Goal: Information Seeking & Learning: Check status

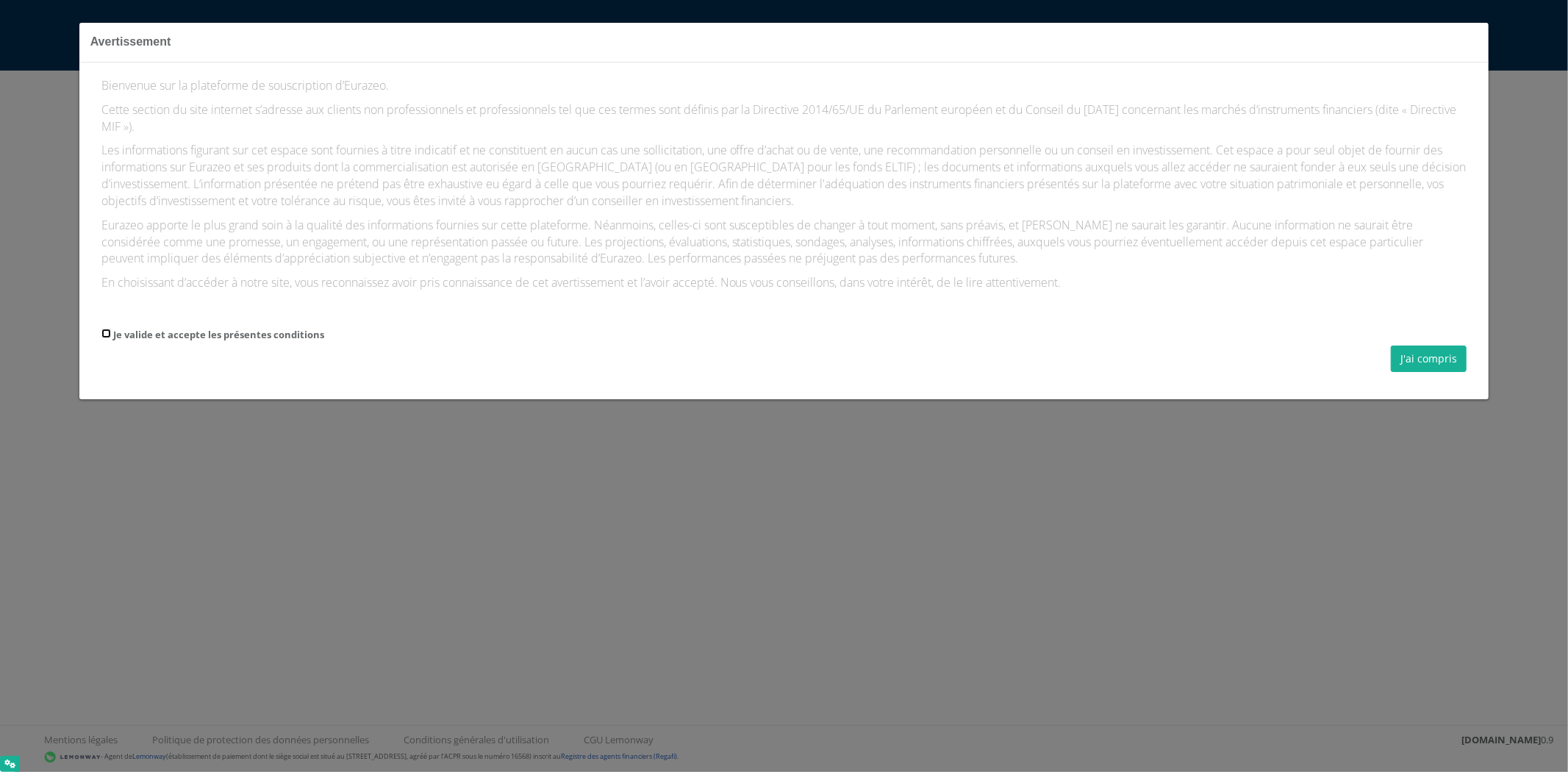
click at [105, 329] on input "Je valide et accepte les présentes conditions" at bounding box center [106, 333] width 10 height 10
checkbox input "true"
click at [1425, 349] on button "J'ai compris" at bounding box center [1428, 358] width 75 height 26
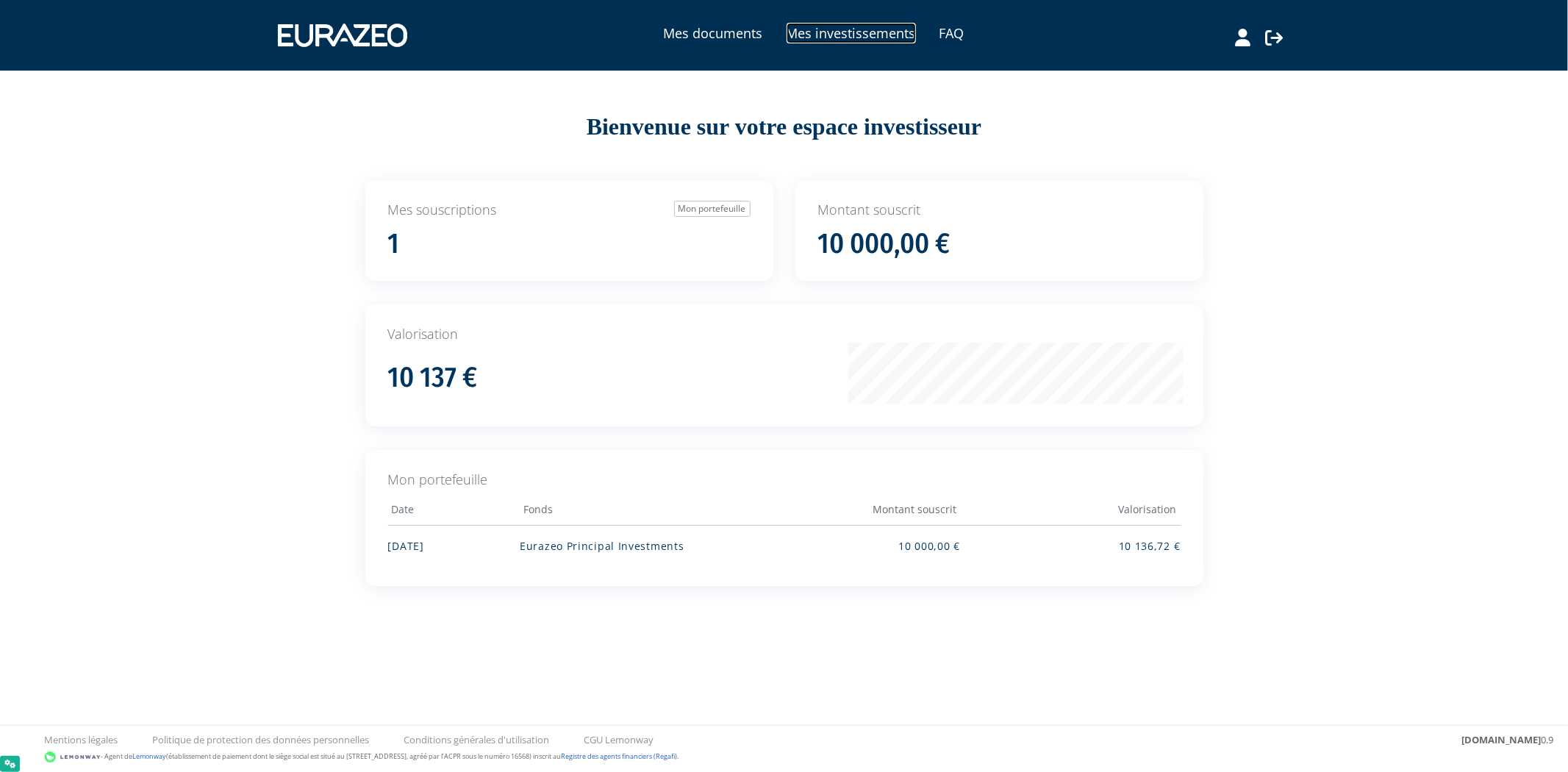
click at [831, 39] on link "Mes investissements" at bounding box center [851, 34] width 129 height 21
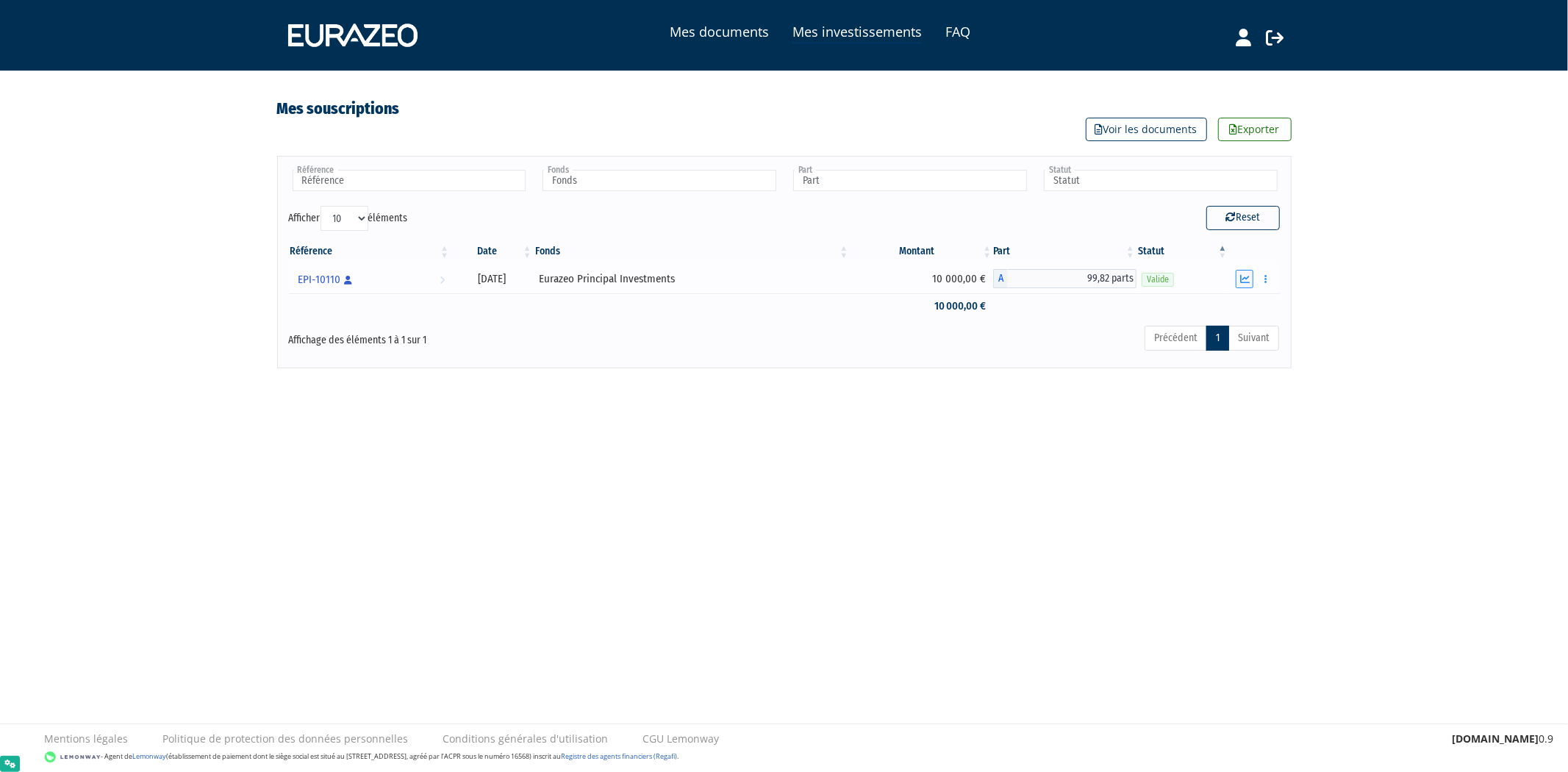
click at [1243, 271] on td "Documents Distributions" at bounding box center [1254, 278] width 51 height 29
click at [1243, 274] on button "button" at bounding box center [1245, 279] width 18 height 19
click at [1245, 287] on button "button" at bounding box center [1245, 279] width 18 height 19
click at [1248, 275] on icon "button" at bounding box center [1245, 279] width 10 height 10
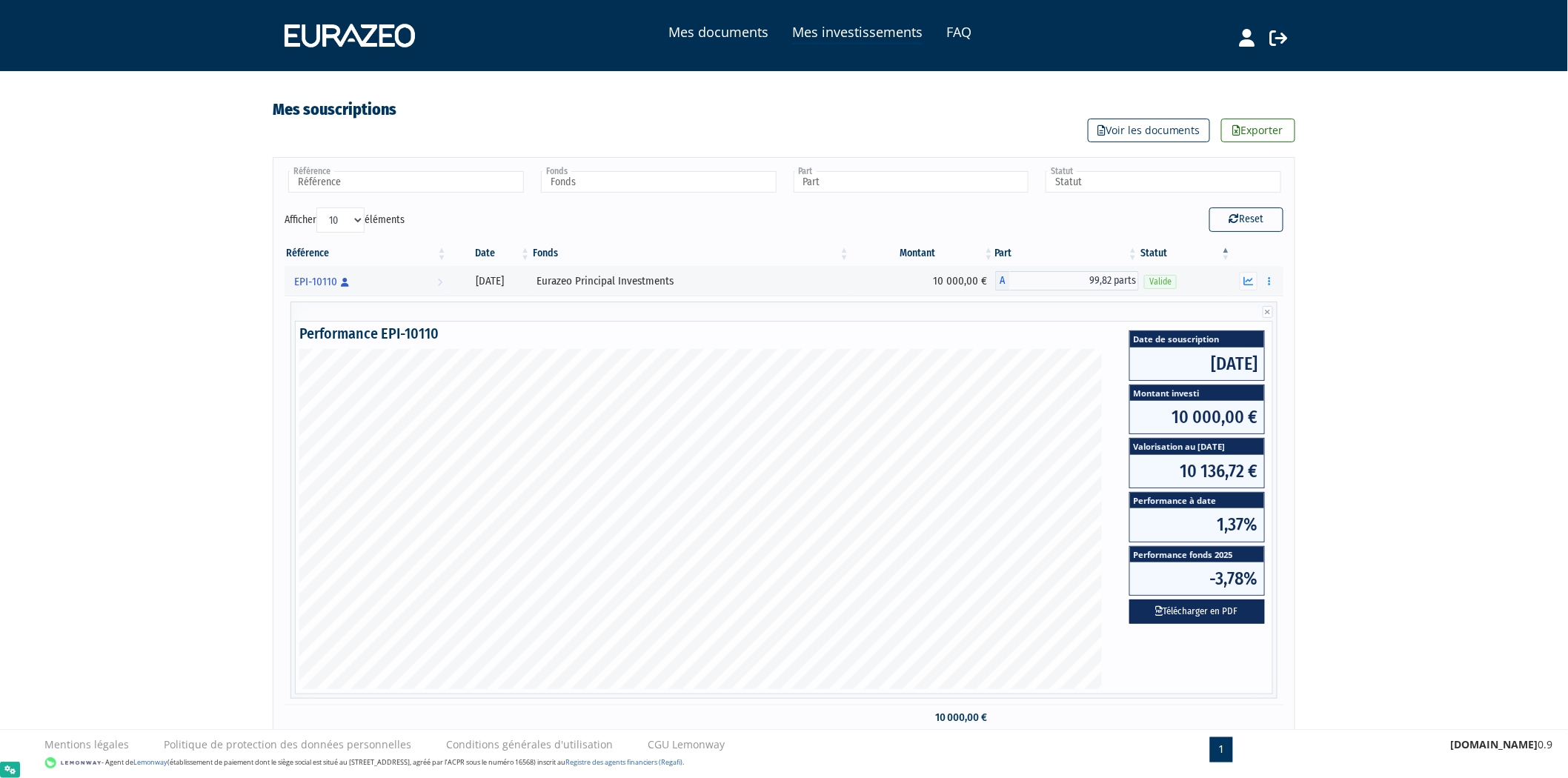
click at [1457, 471] on div "Mes documents Mes investissements FAQ Déconnexion Mes documents Mes investissem…" at bounding box center [784, 390] width 1568 height 780
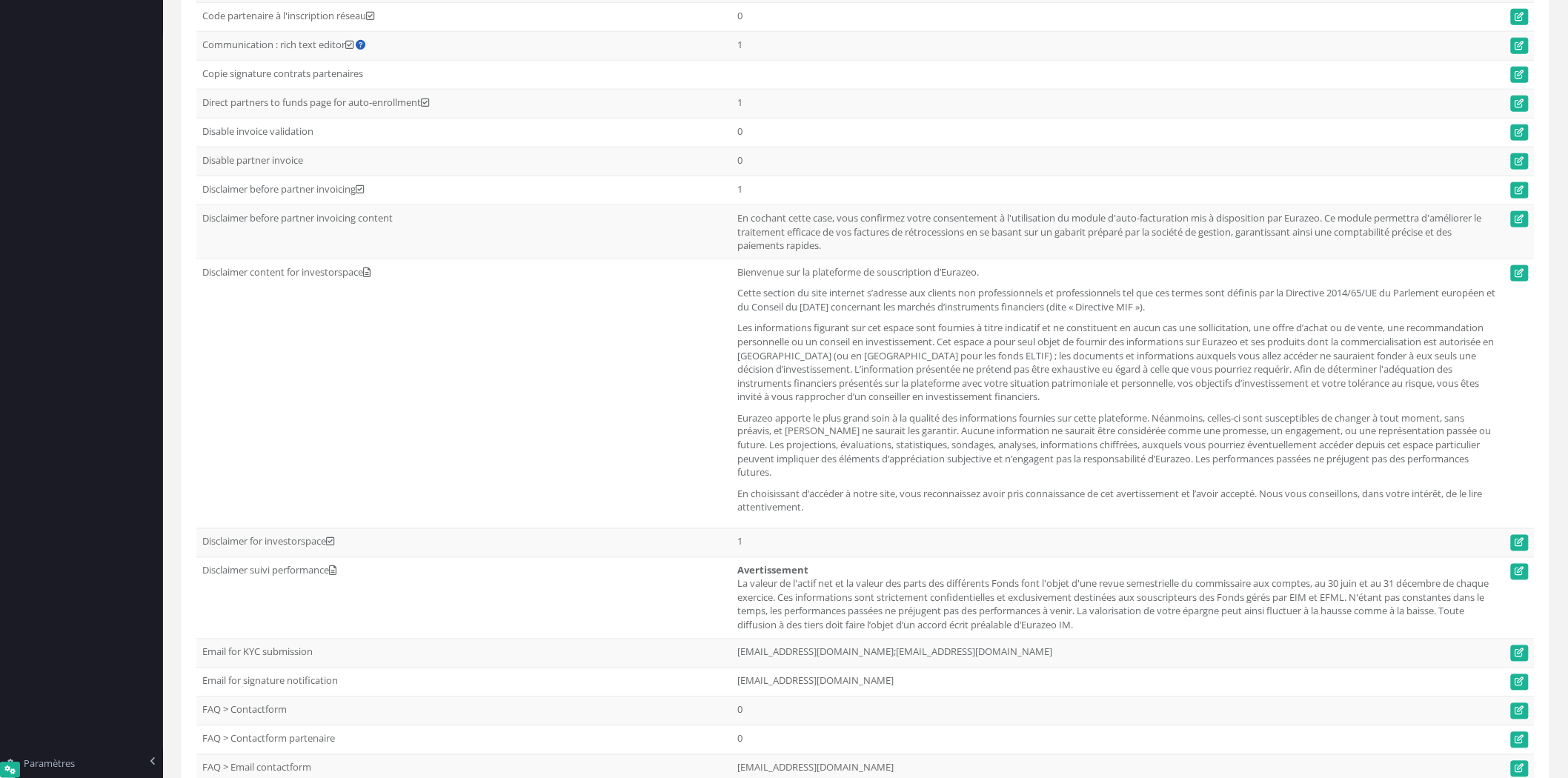
scroll to position [756, 0]
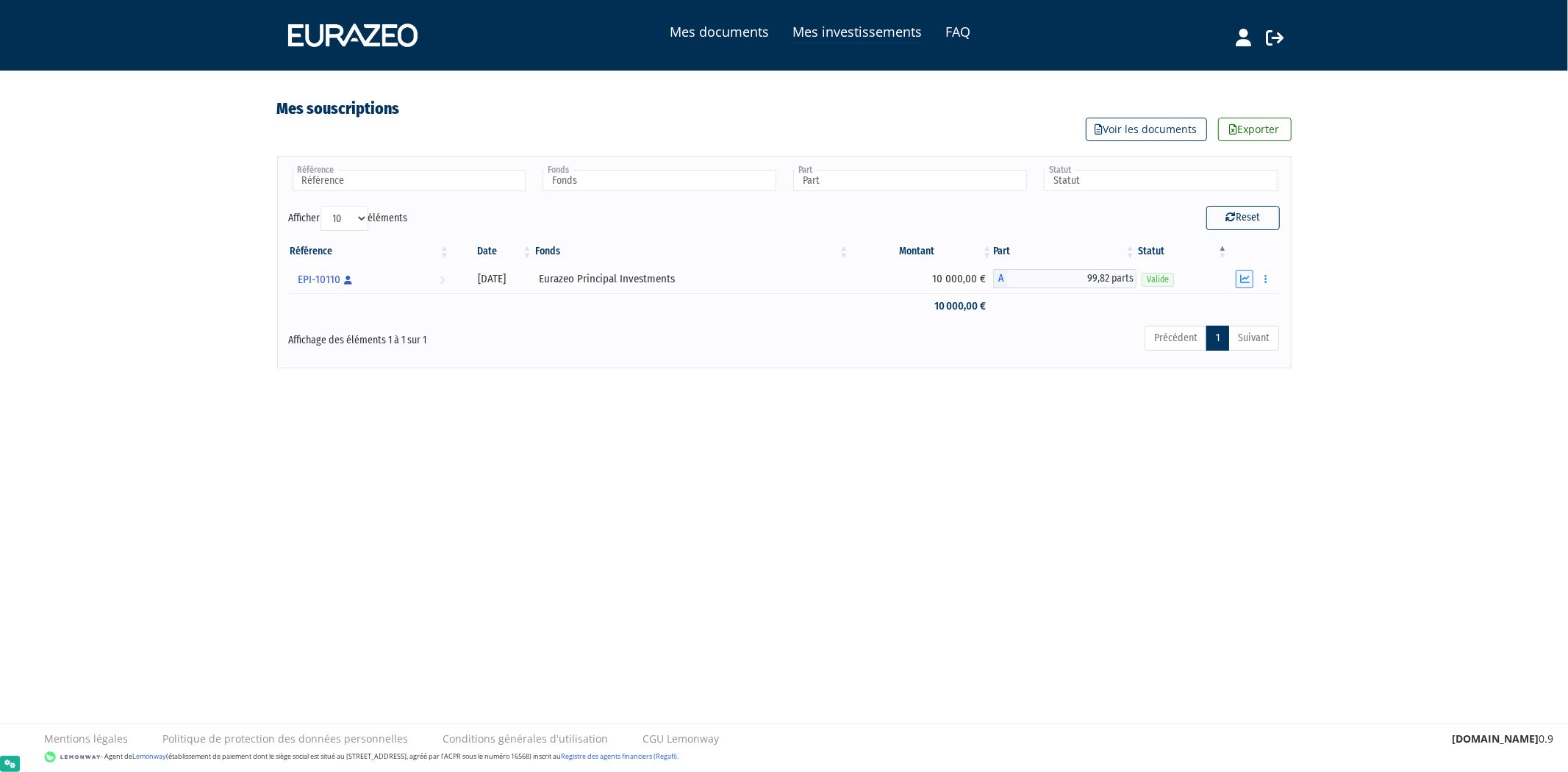
click at [1246, 280] on icon "button" at bounding box center [1245, 279] width 10 height 10
click at [1244, 278] on icon "button" at bounding box center [1245, 279] width 10 height 10
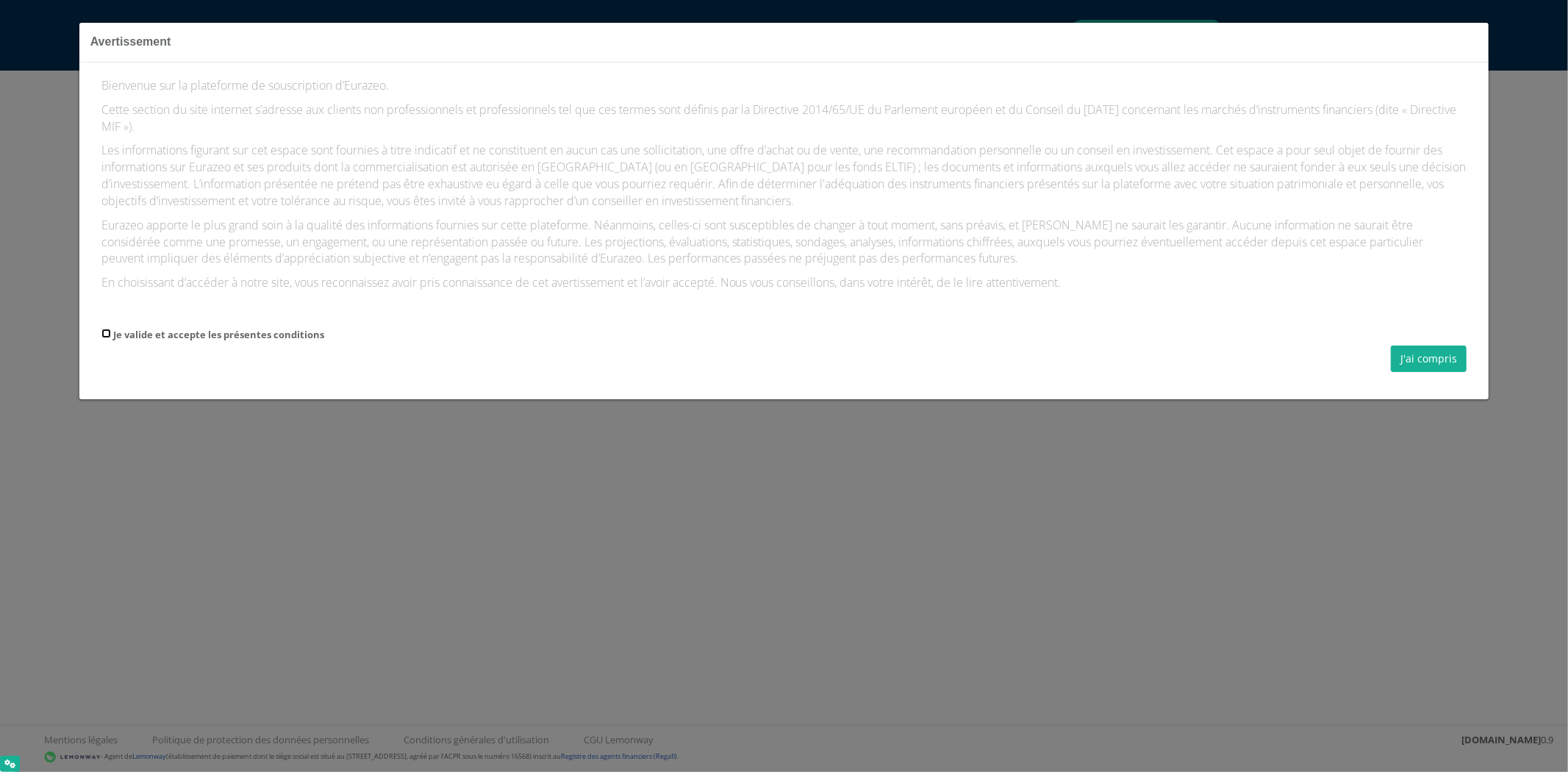
click at [102, 333] on input "Je valide et accepte les présentes conditions" at bounding box center [106, 333] width 10 height 10
checkbox input "true"
click at [1404, 362] on button "J'ai compris" at bounding box center [1428, 358] width 75 height 26
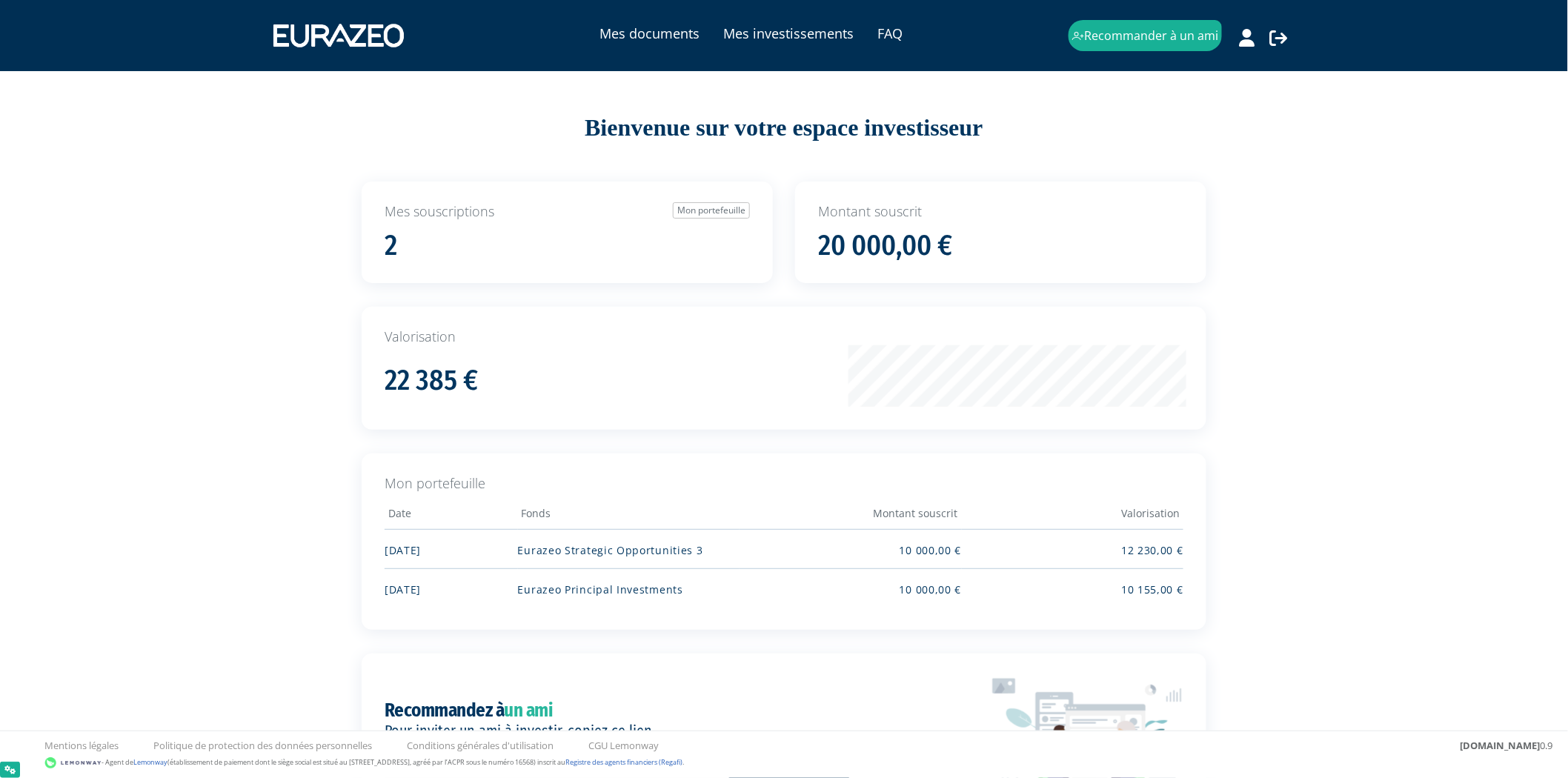
click at [824, 20] on div "Mes documents Mes investissements FAQ Recommander à un ami" at bounding box center [784, 35] width 1022 height 44
click at [820, 32] on link "Mes investissements" at bounding box center [788, 34] width 130 height 21
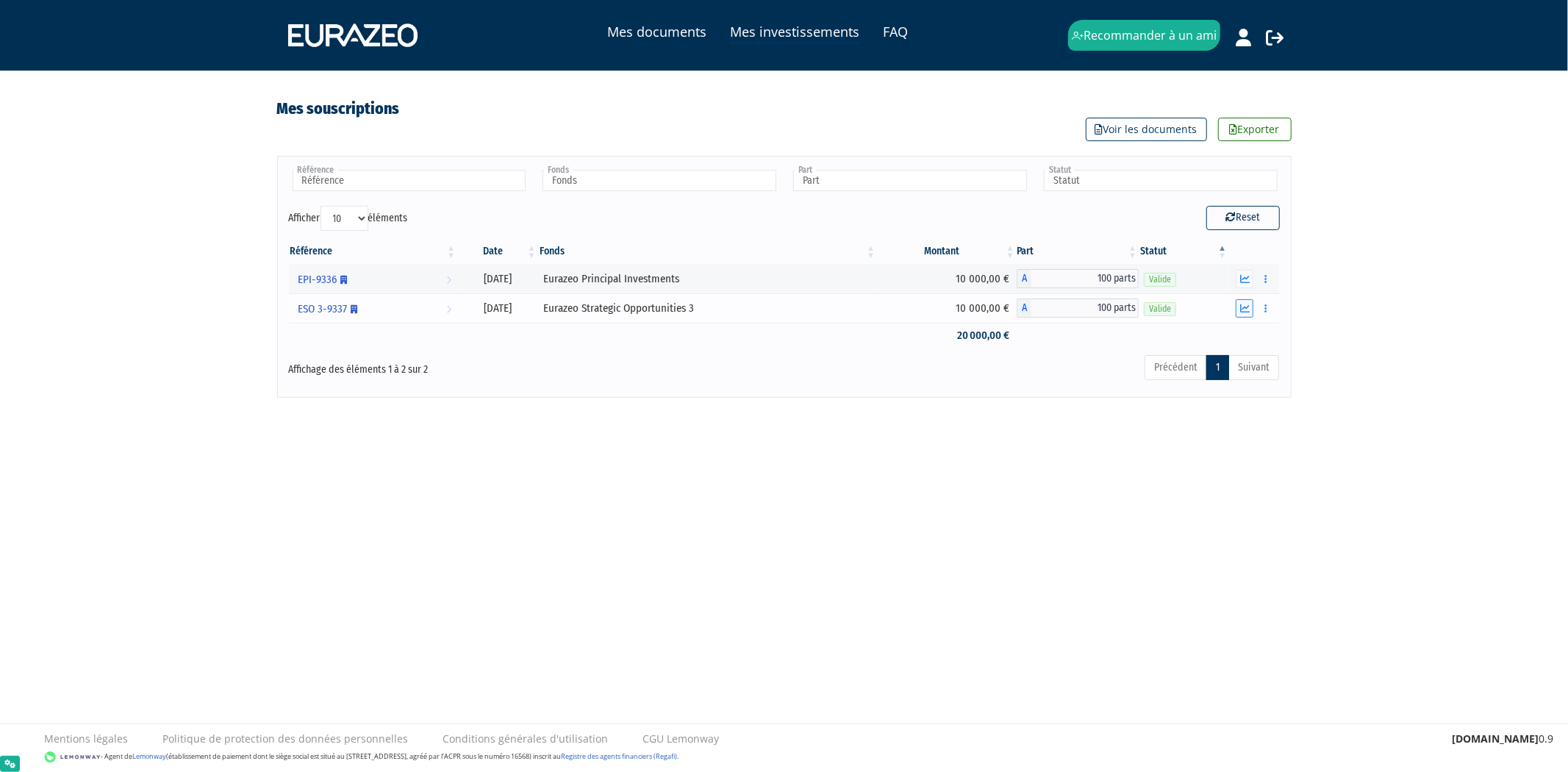
click at [1246, 312] on icon "button" at bounding box center [1245, 308] width 10 height 10
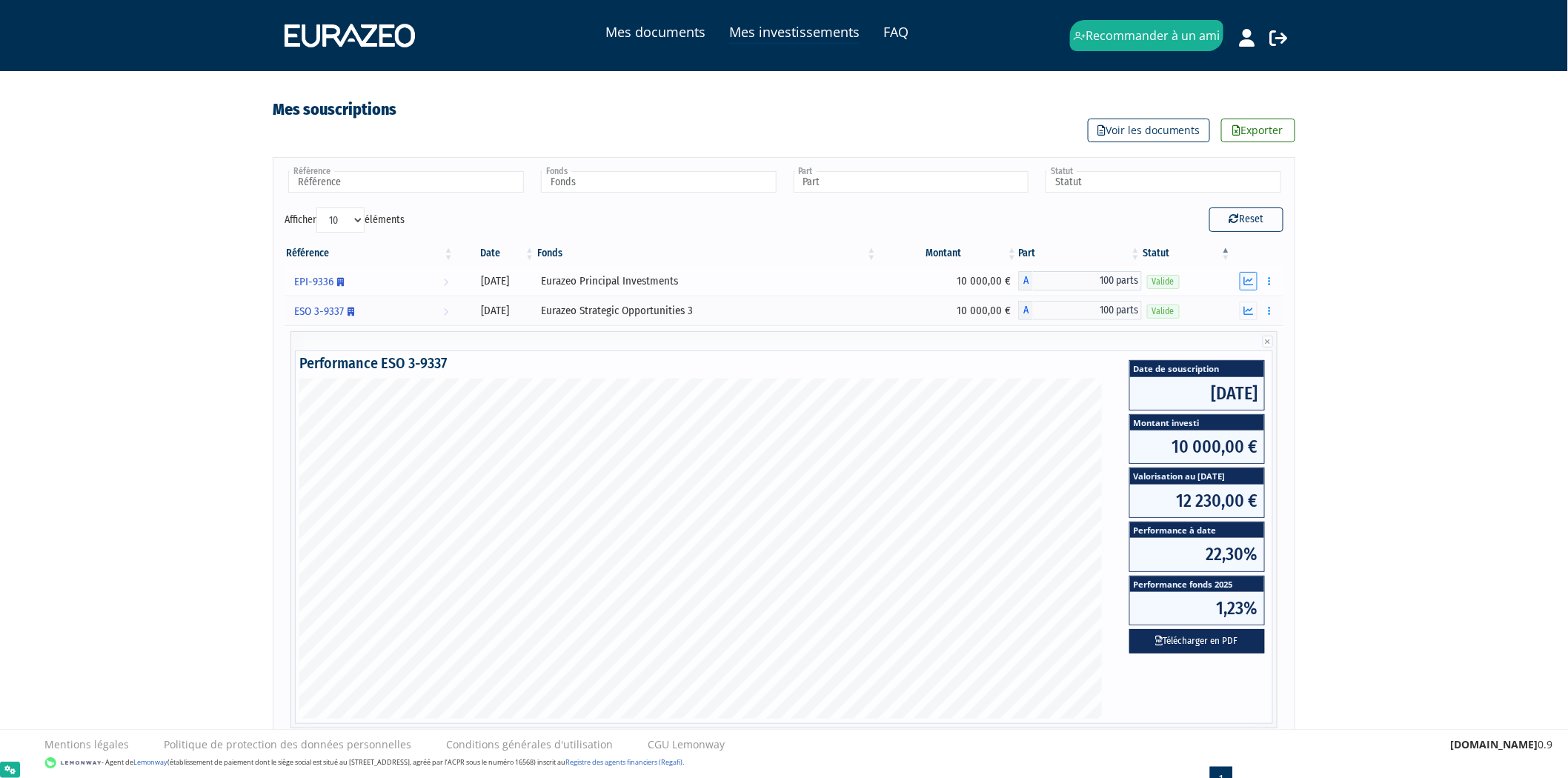
click at [1252, 285] on icon "button" at bounding box center [1249, 281] width 10 height 10
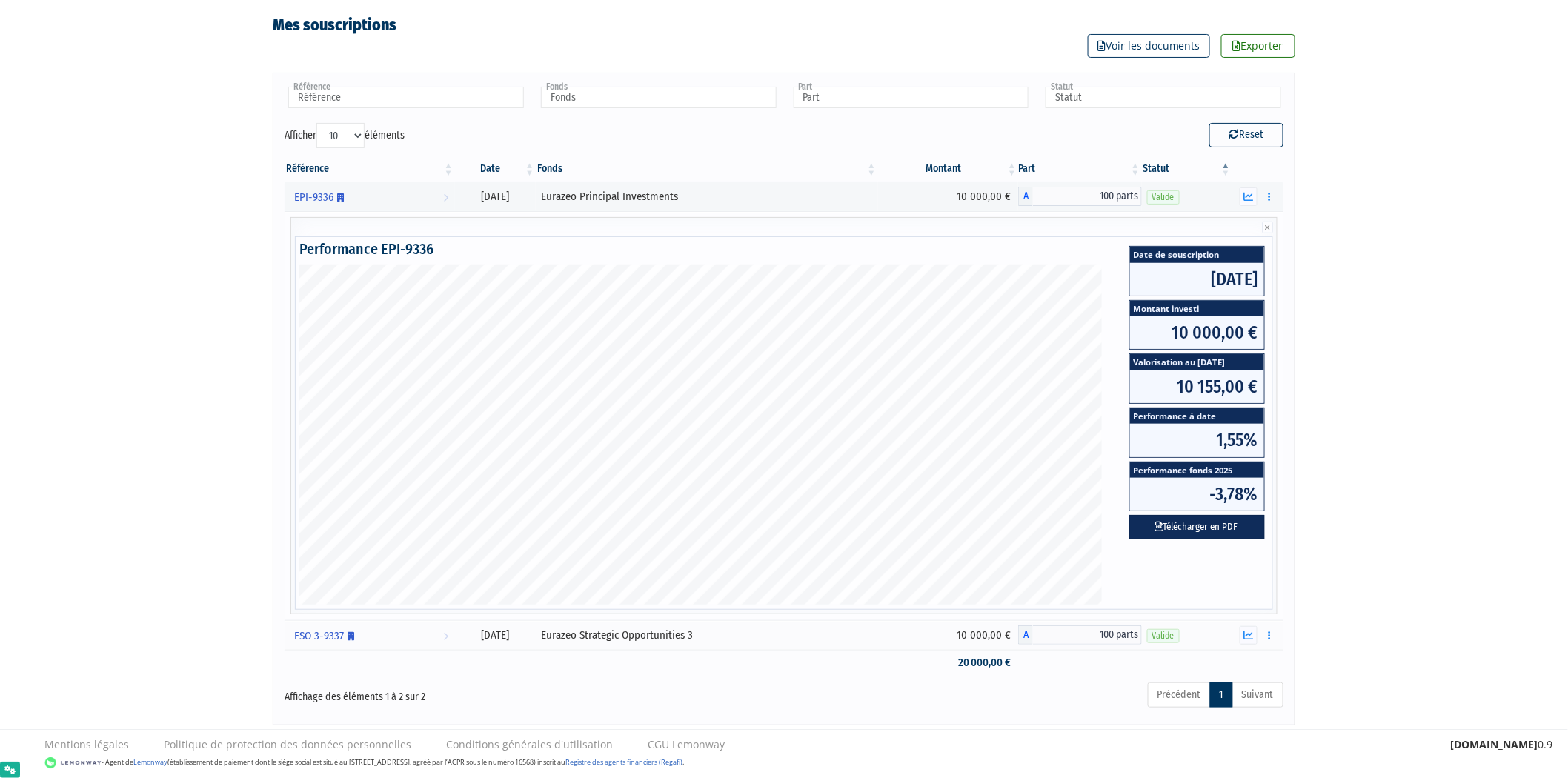
scroll to position [92, 0]
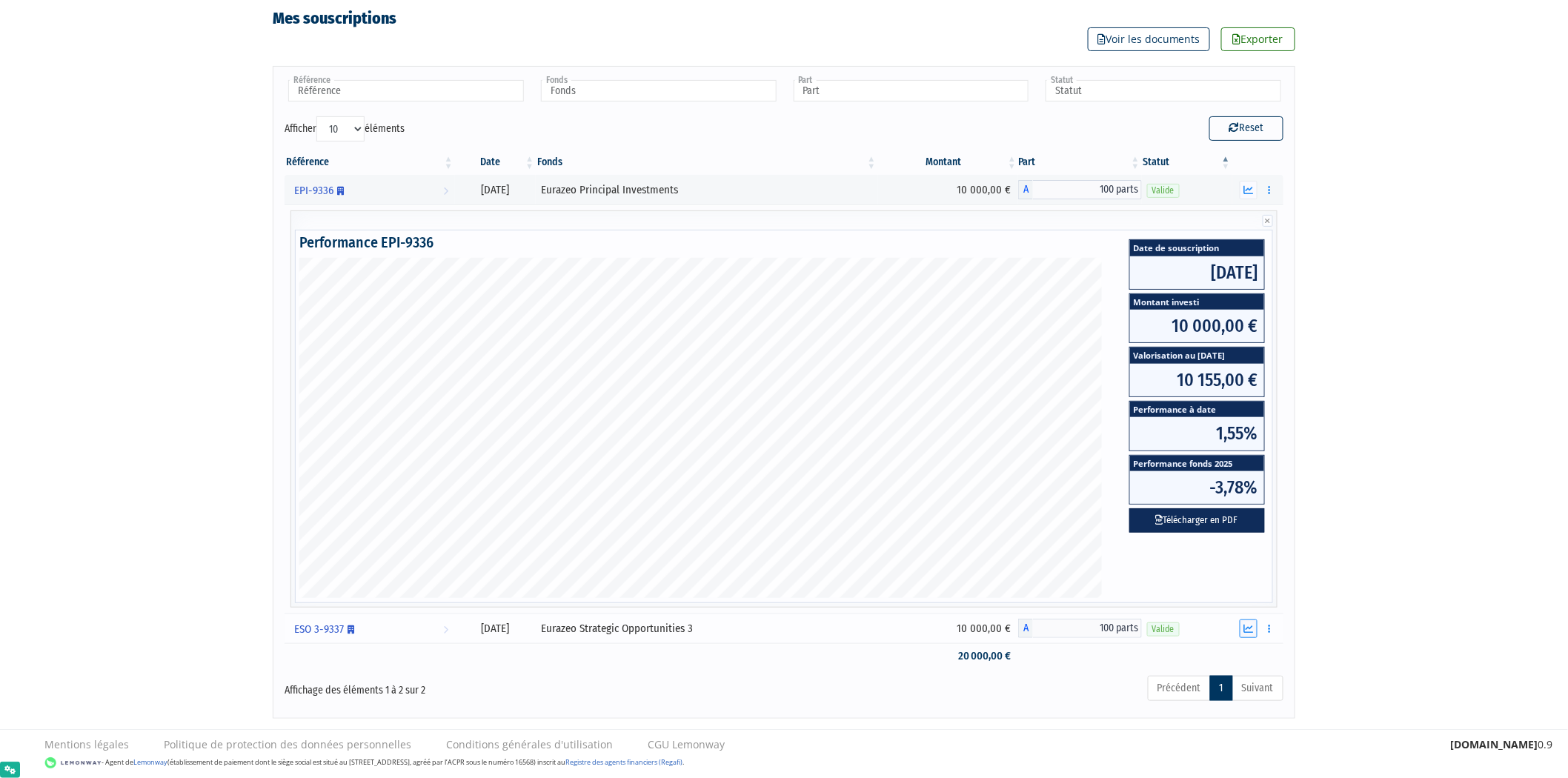
click at [1249, 627] on icon "button" at bounding box center [1249, 628] width 10 height 10
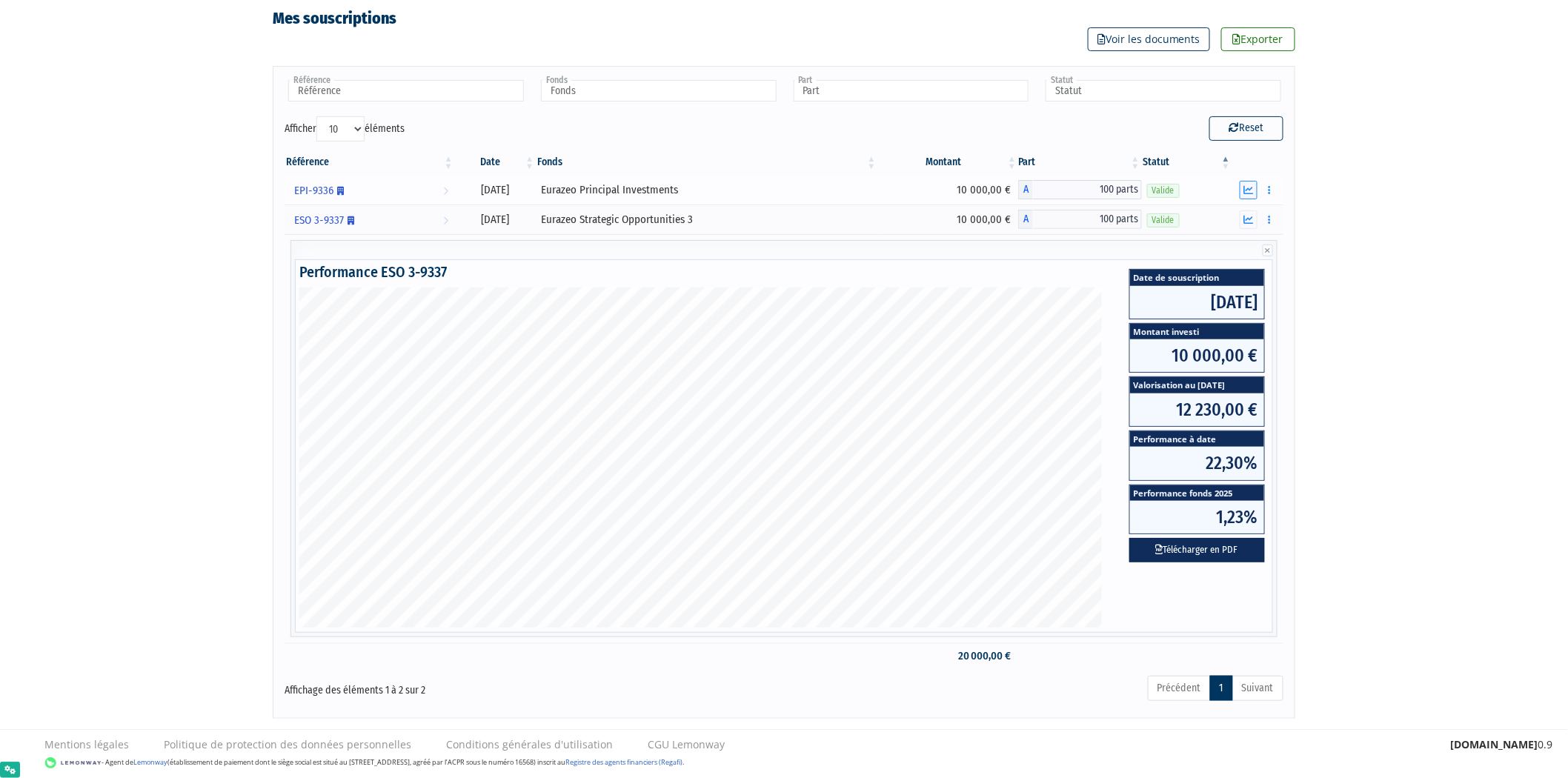
click at [1251, 188] on icon "button" at bounding box center [1249, 190] width 10 height 10
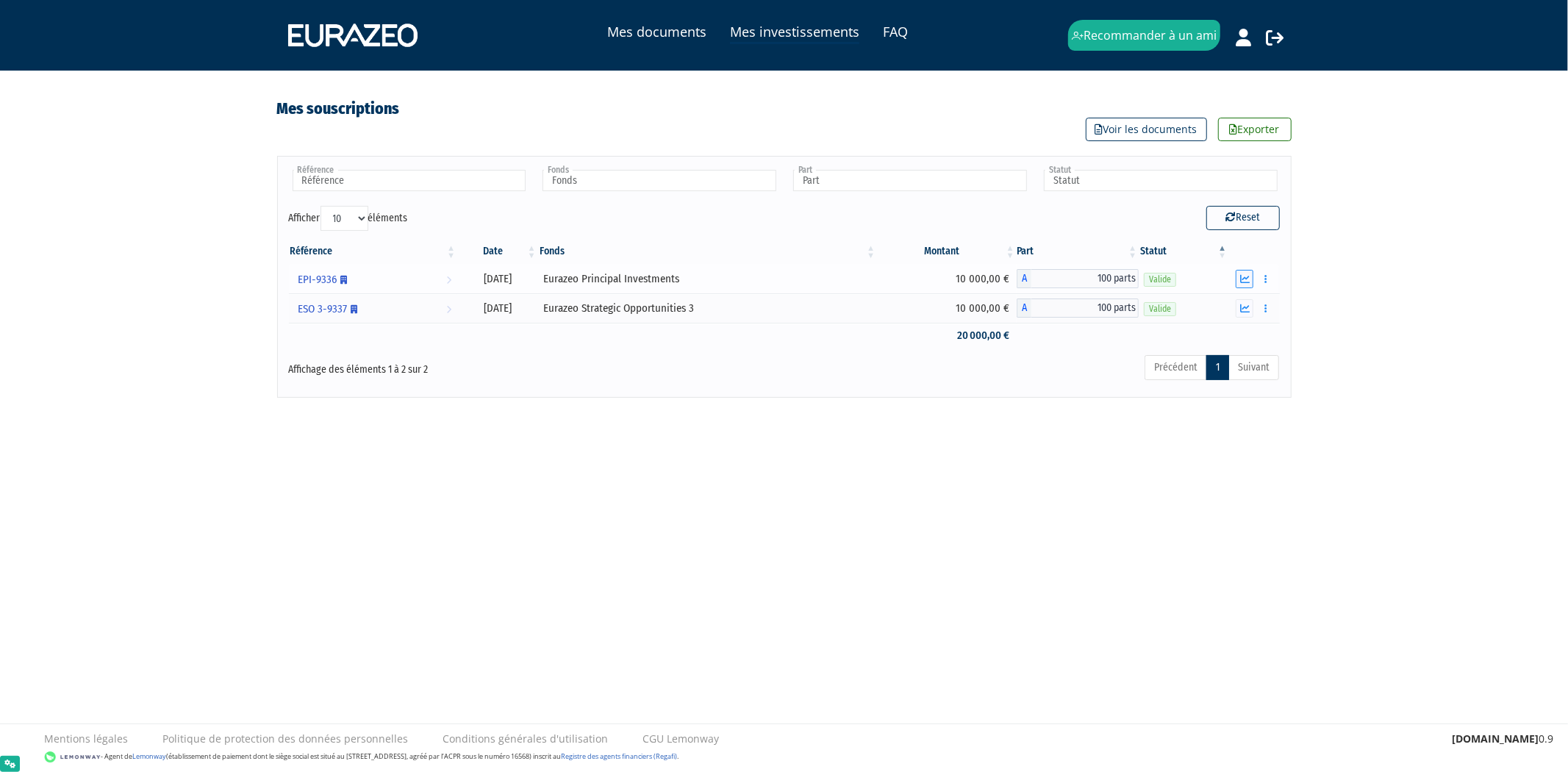
click at [1241, 282] on icon "button" at bounding box center [1245, 279] width 10 height 10
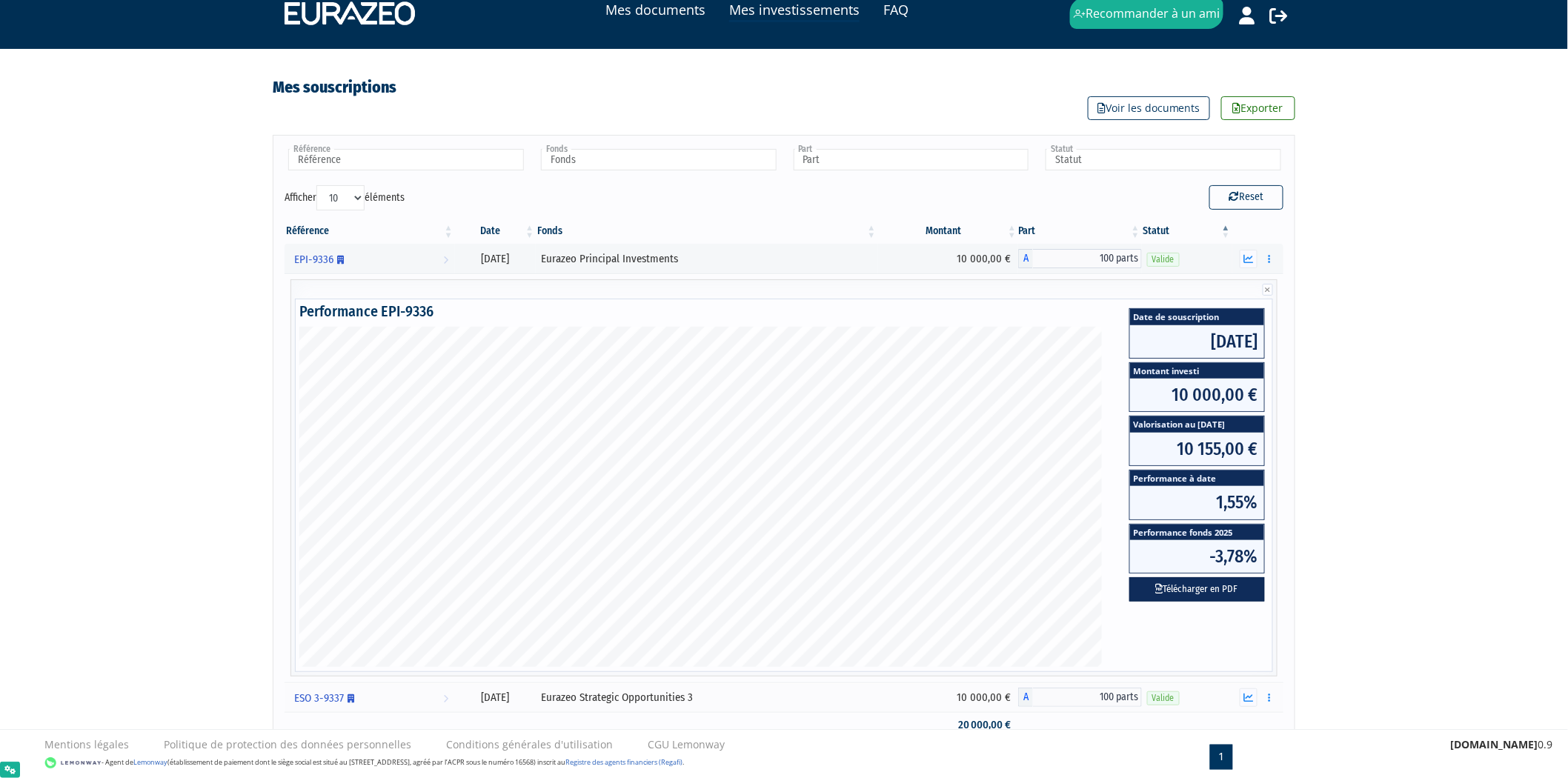
scroll to position [10, 0]
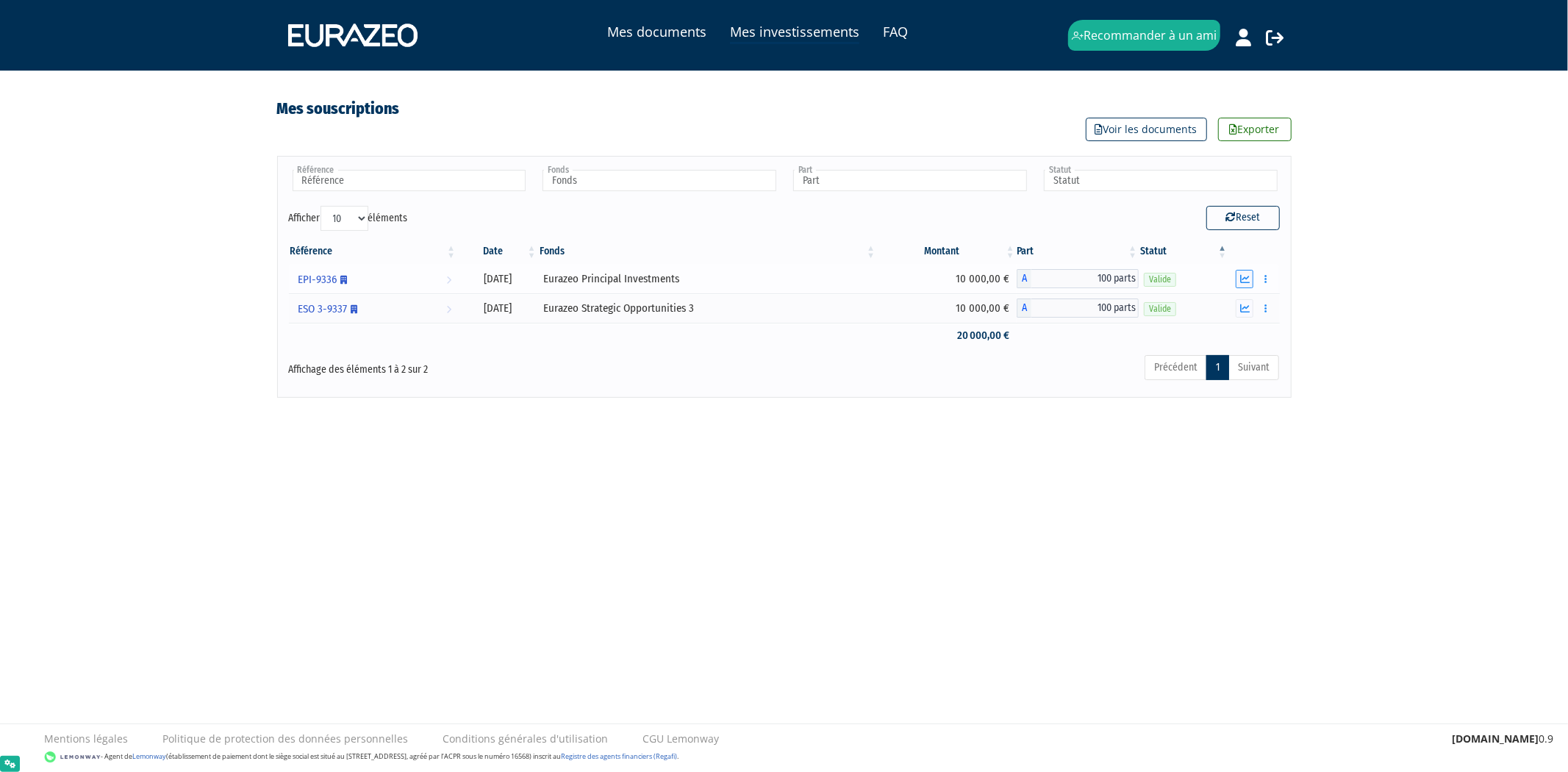
click at [1244, 285] on button "button" at bounding box center [1245, 279] width 18 height 19
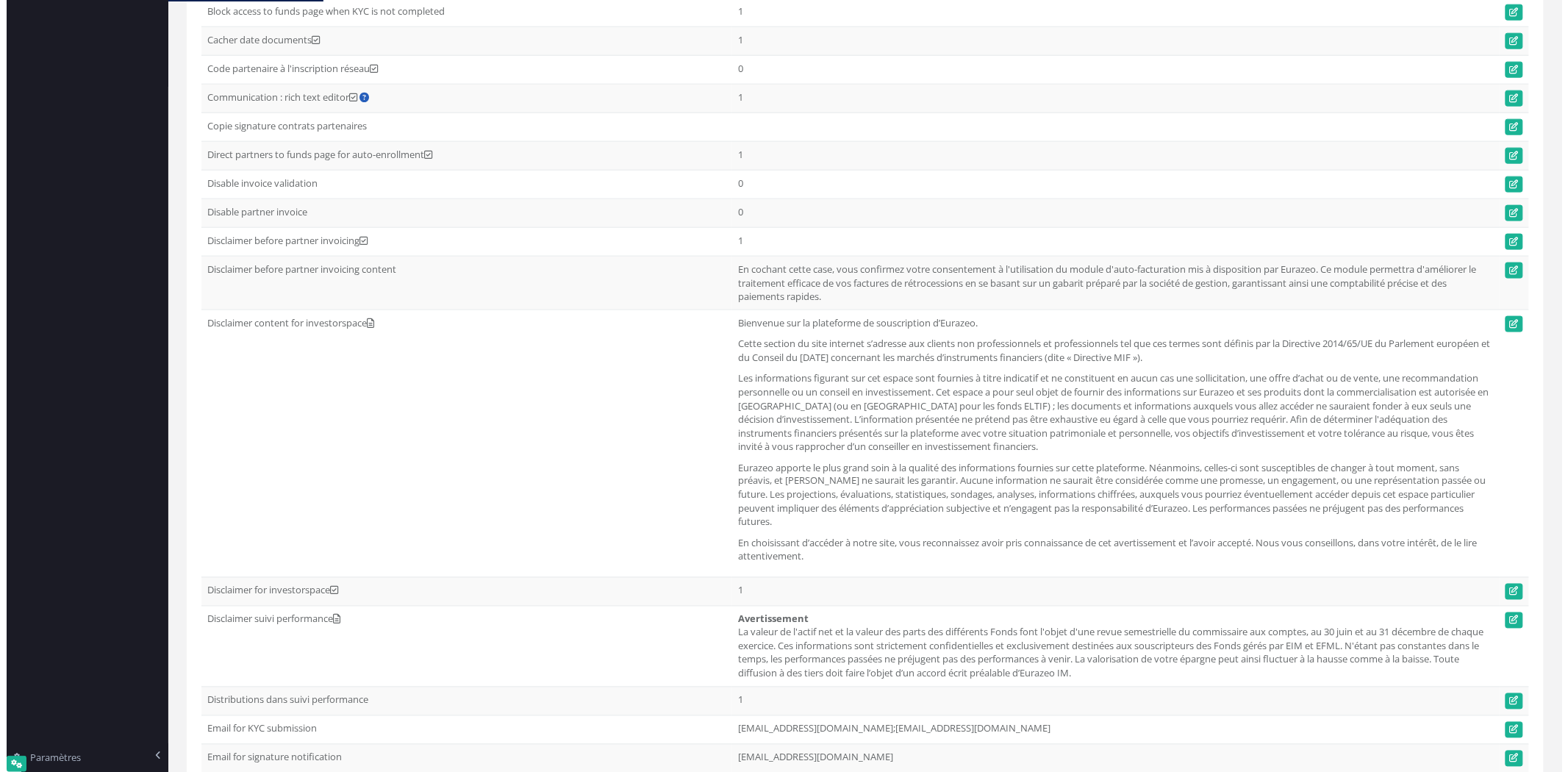
scroll to position [685, 0]
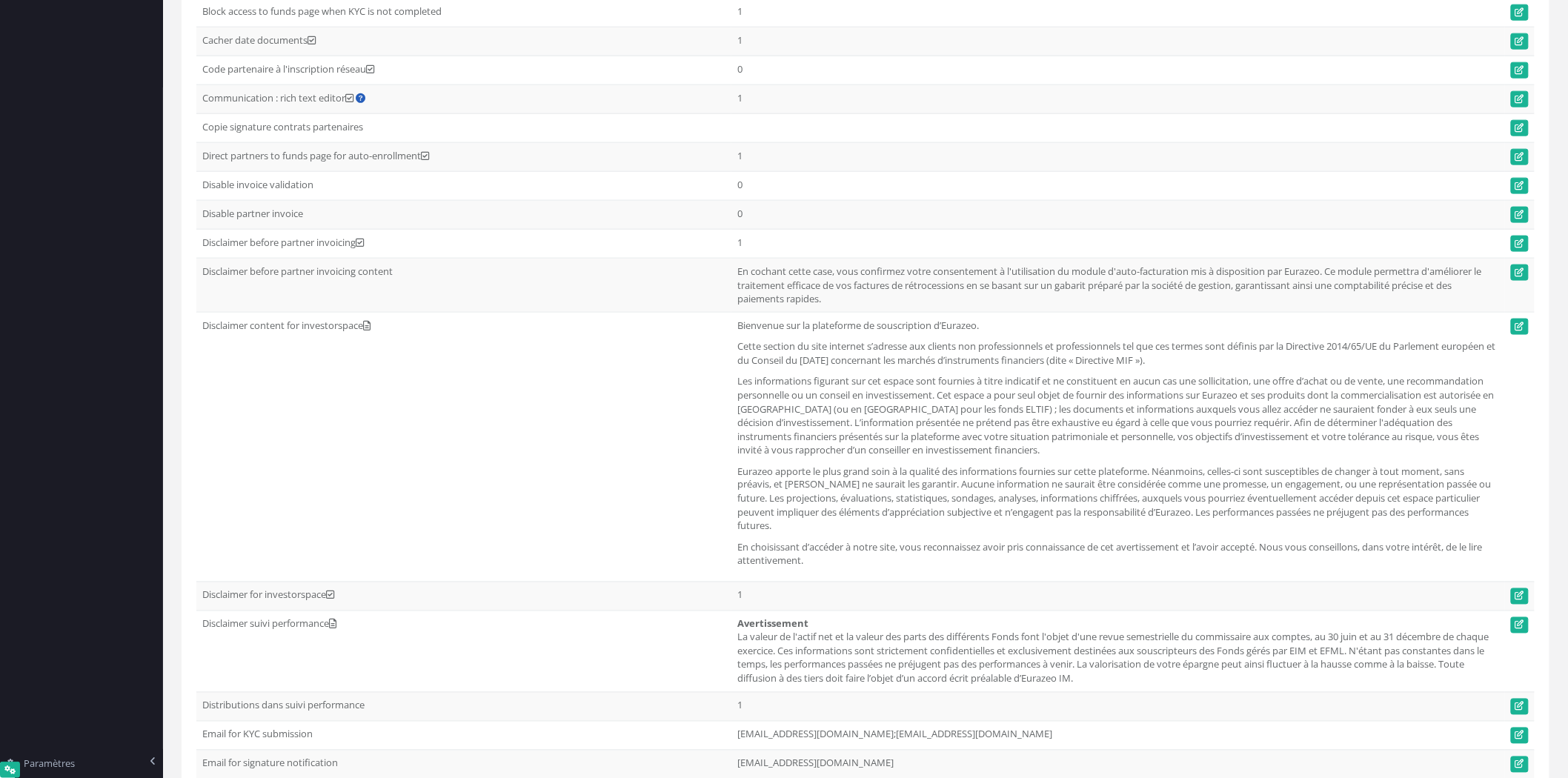
click at [593, 407] on td "Disclaimer content for investorspace Texte riche" at bounding box center [464, 447] width 535 height 270
click at [1516, 709] on icon at bounding box center [1520, 707] width 9 height 9
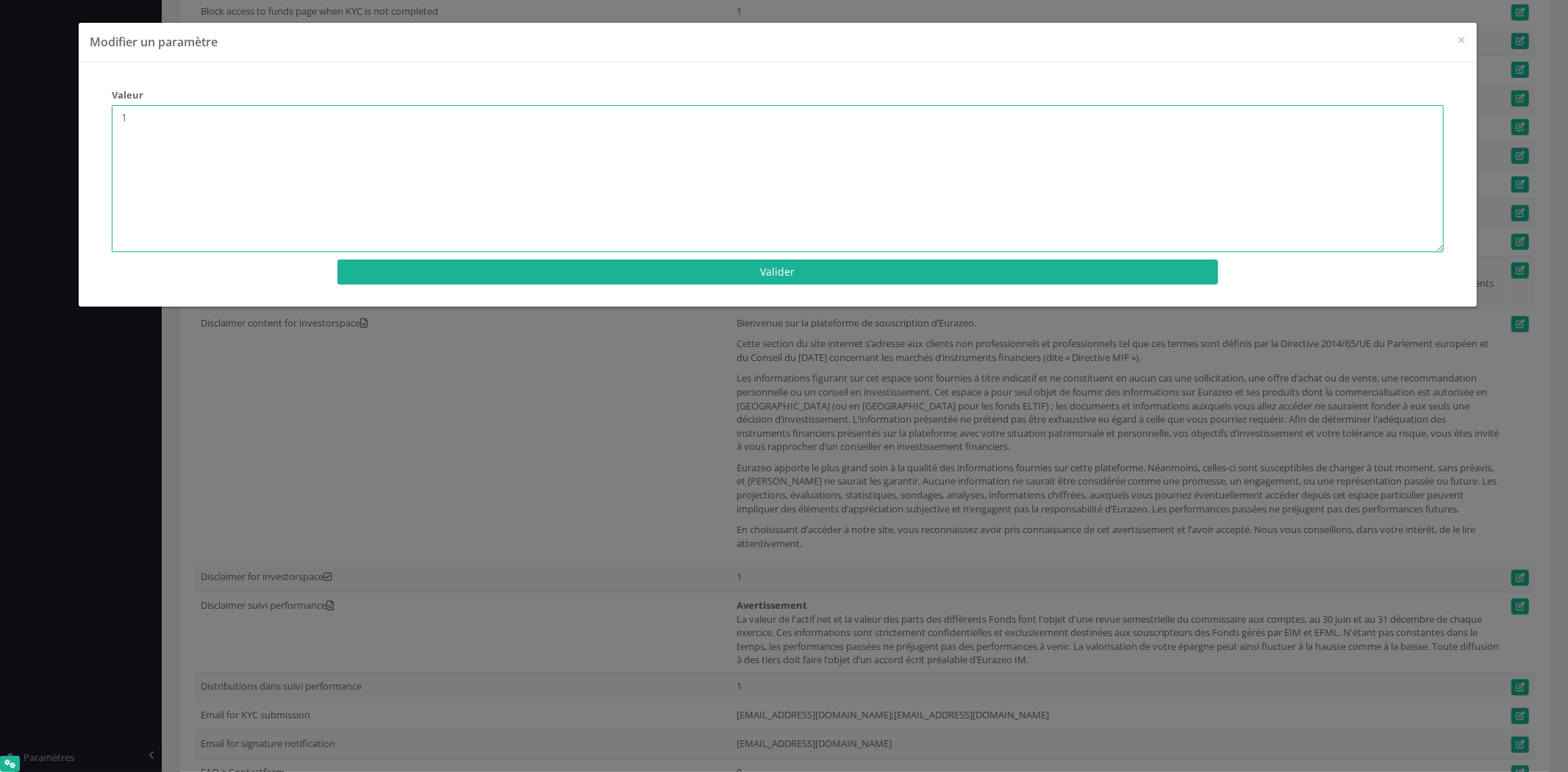
drag, startPoint x: 165, startPoint y: 114, endPoint x: 92, endPoint y: 113, distance: 73.0
click at [92, 113] on div "Valeur 1 Valider × Modifier un paramètre" at bounding box center [777, 185] width 1398 height 245
type textarea "0"
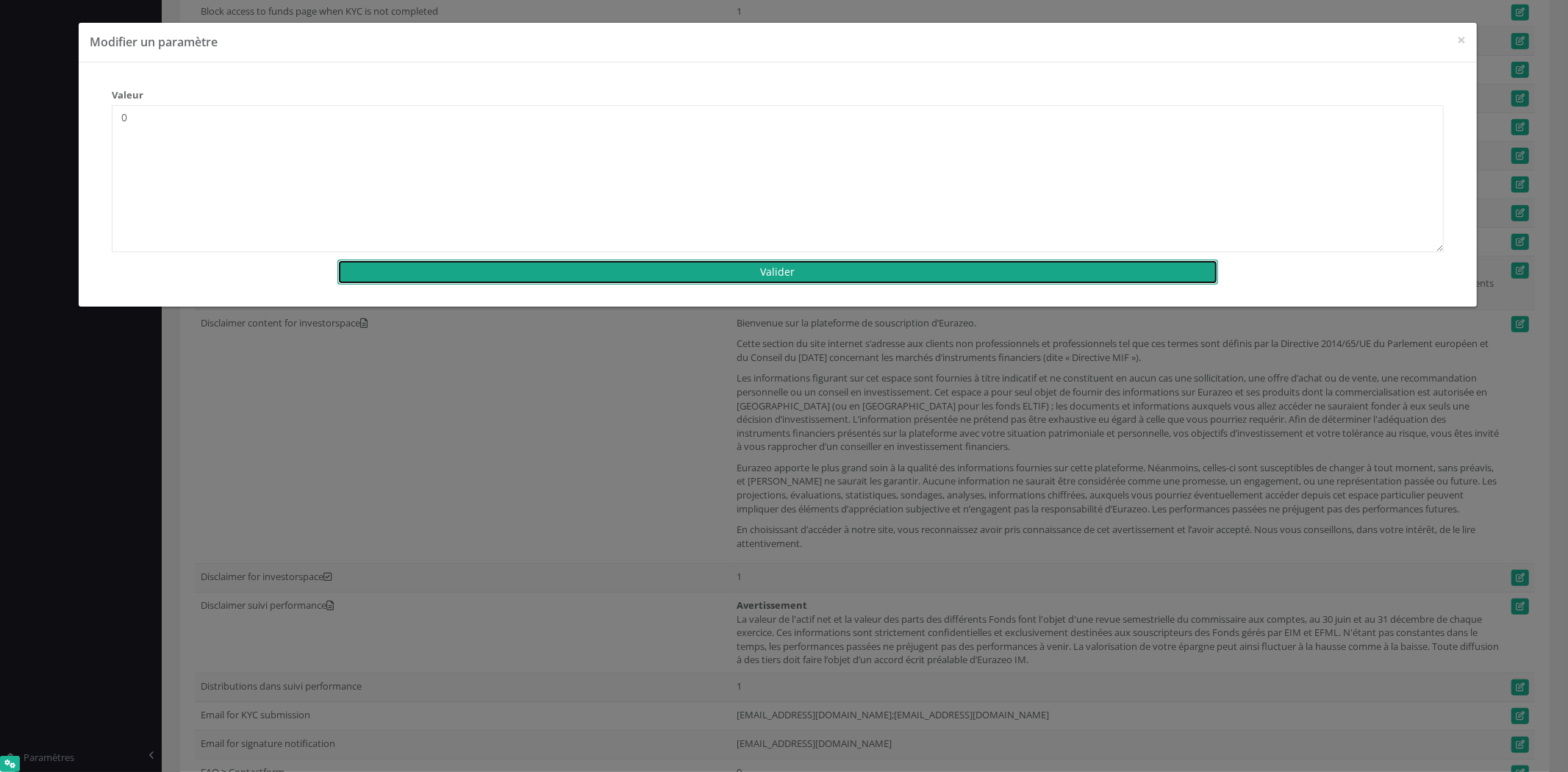
drag, startPoint x: 406, startPoint y: 270, endPoint x: 398, endPoint y: 271, distance: 8.1
click at [404, 270] on button "Valider" at bounding box center [778, 271] width 881 height 25
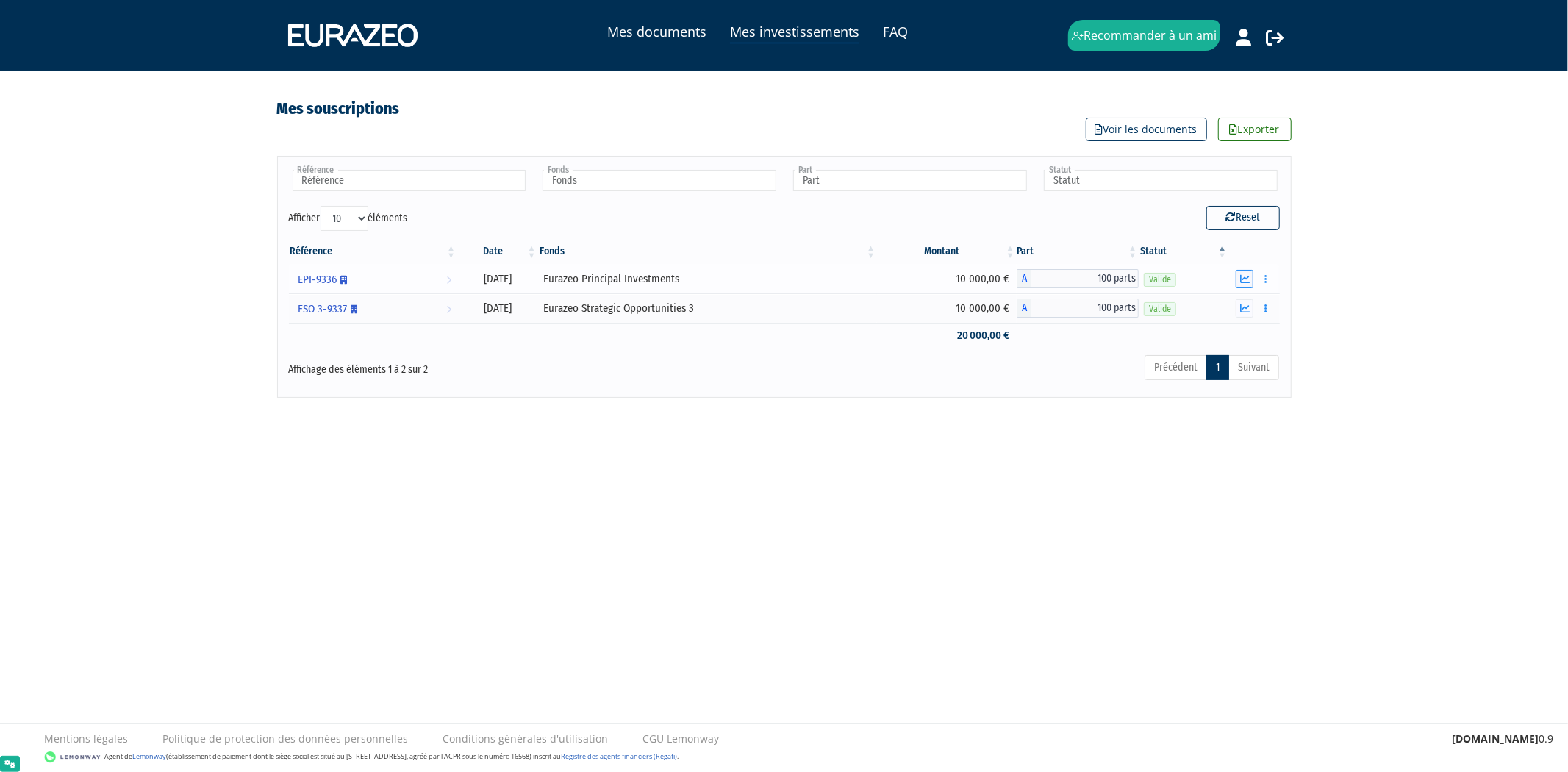
click at [1243, 280] on icon "button" at bounding box center [1245, 279] width 10 height 10
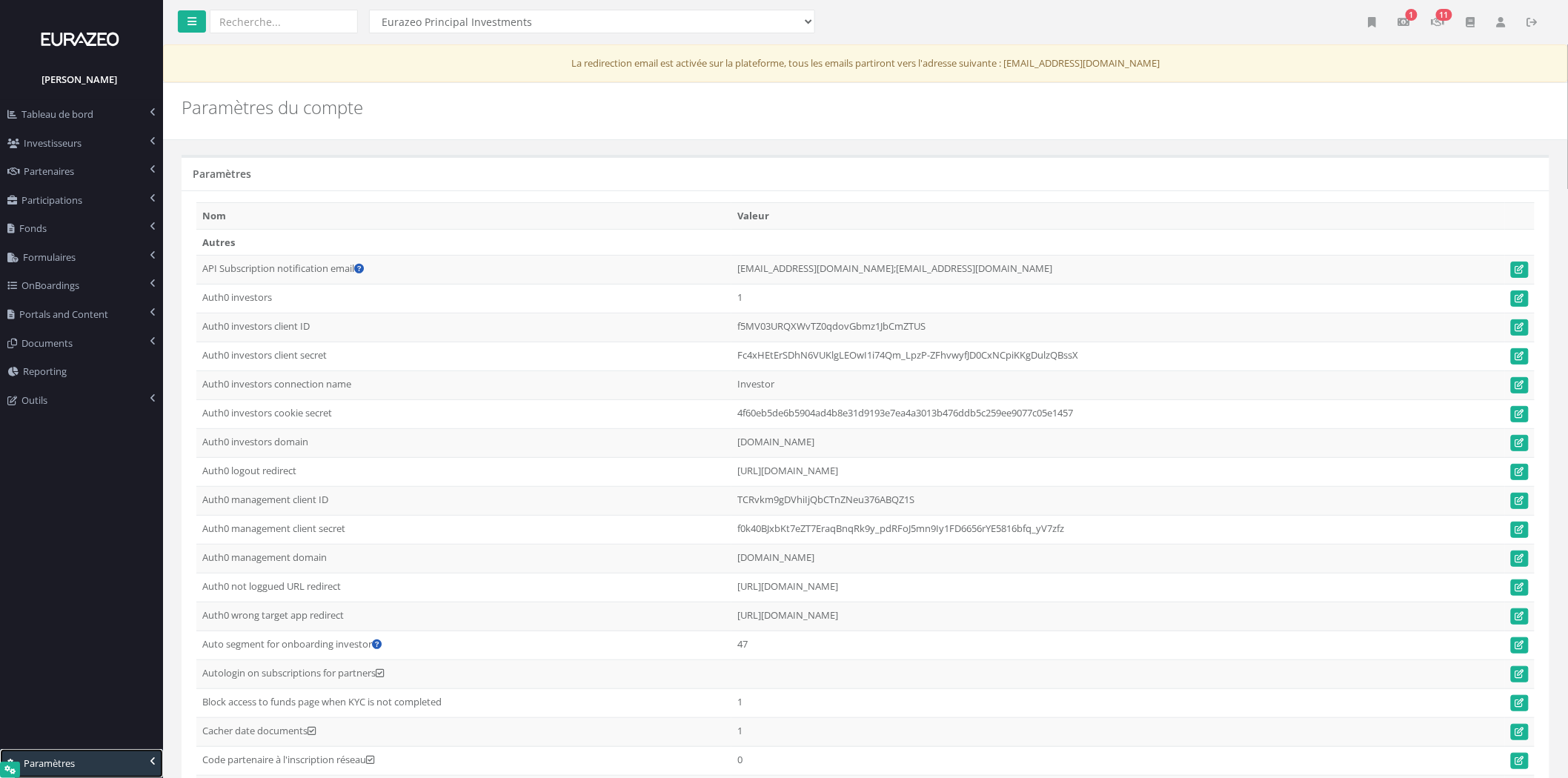
click at [90, 772] on link "Paramètres" at bounding box center [81, 764] width 163 height 29
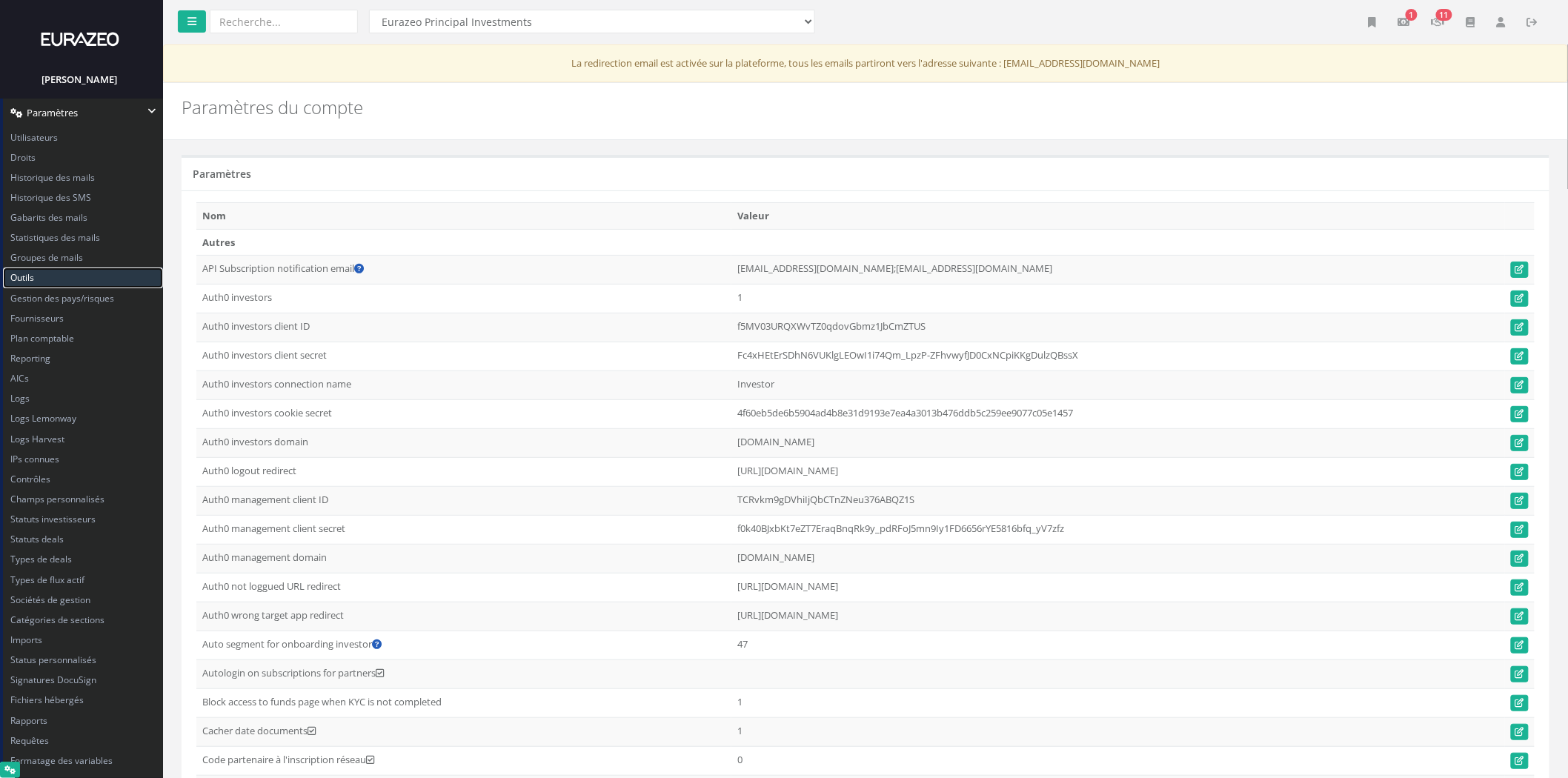
click at [70, 282] on link "Outils" at bounding box center [83, 277] width 160 height 20
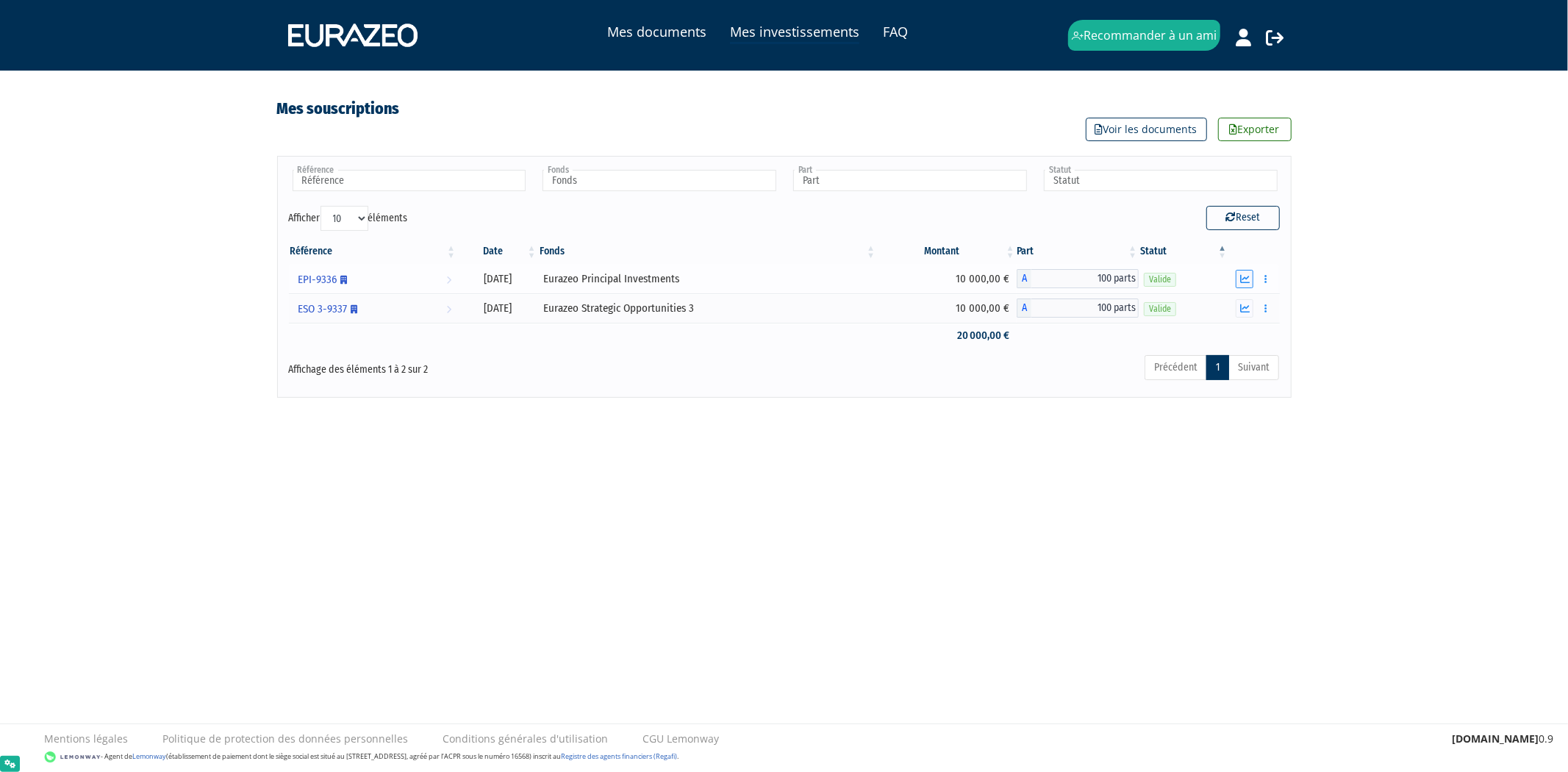
click at [1247, 278] on icon "button" at bounding box center [1245, 279] width 10 height 10
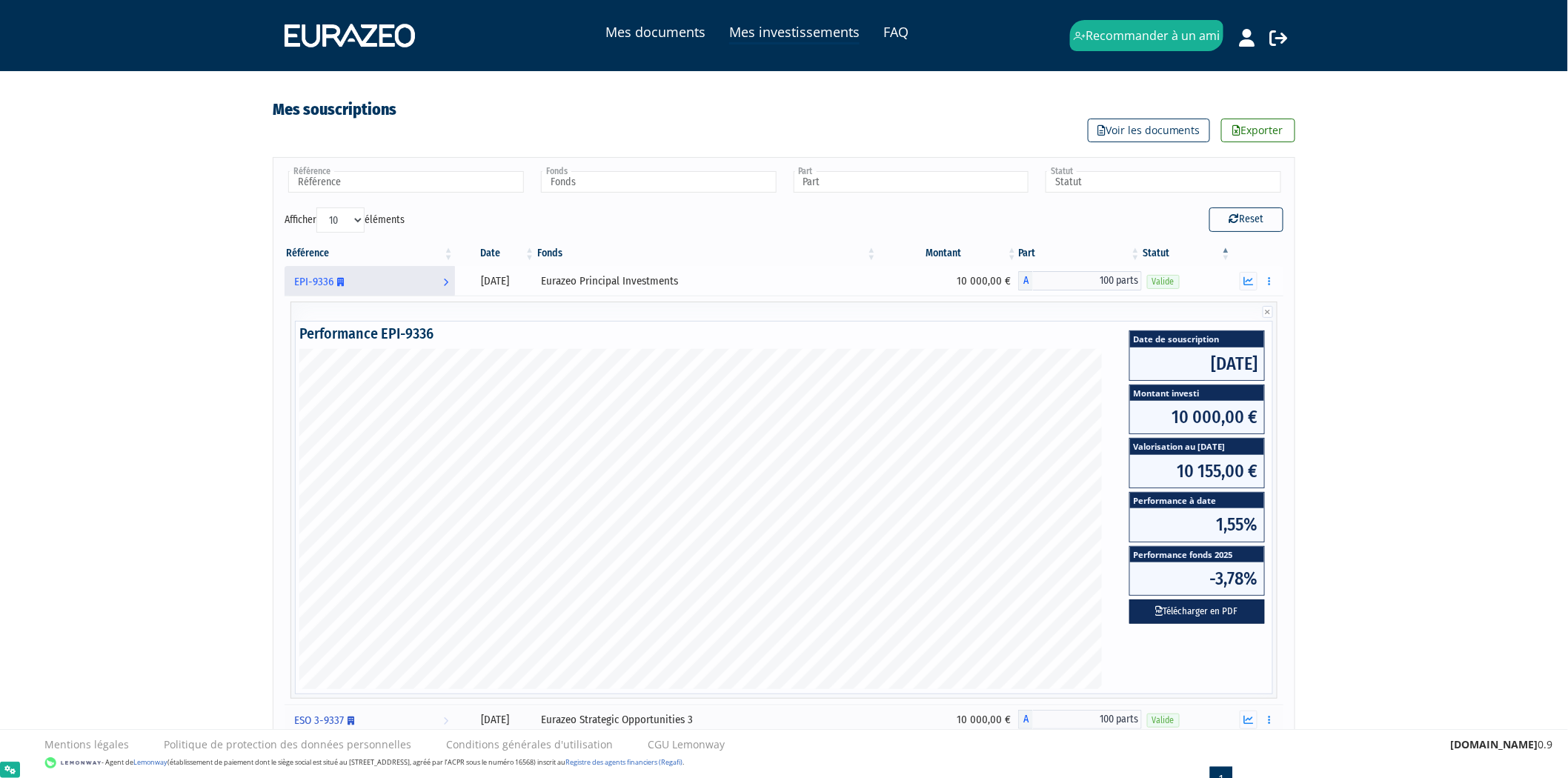
click at [306, 275] on span "EPI-9336 Personne morale" at bounding box center [319, 282] width 50 height 27
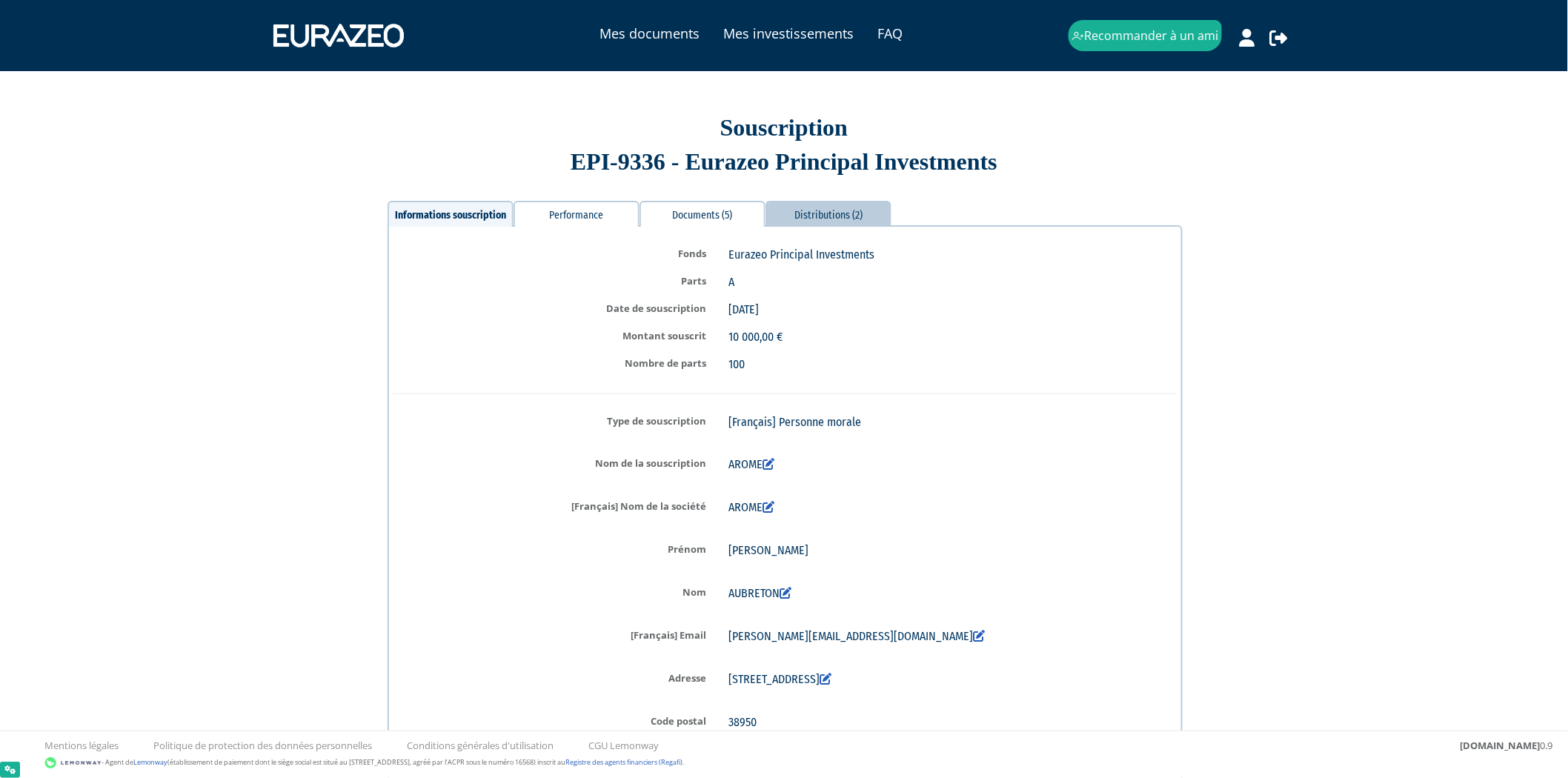
click at [813, 208] on div "Distributions (2)" at bounding box center [828, 214] width 126 height 26
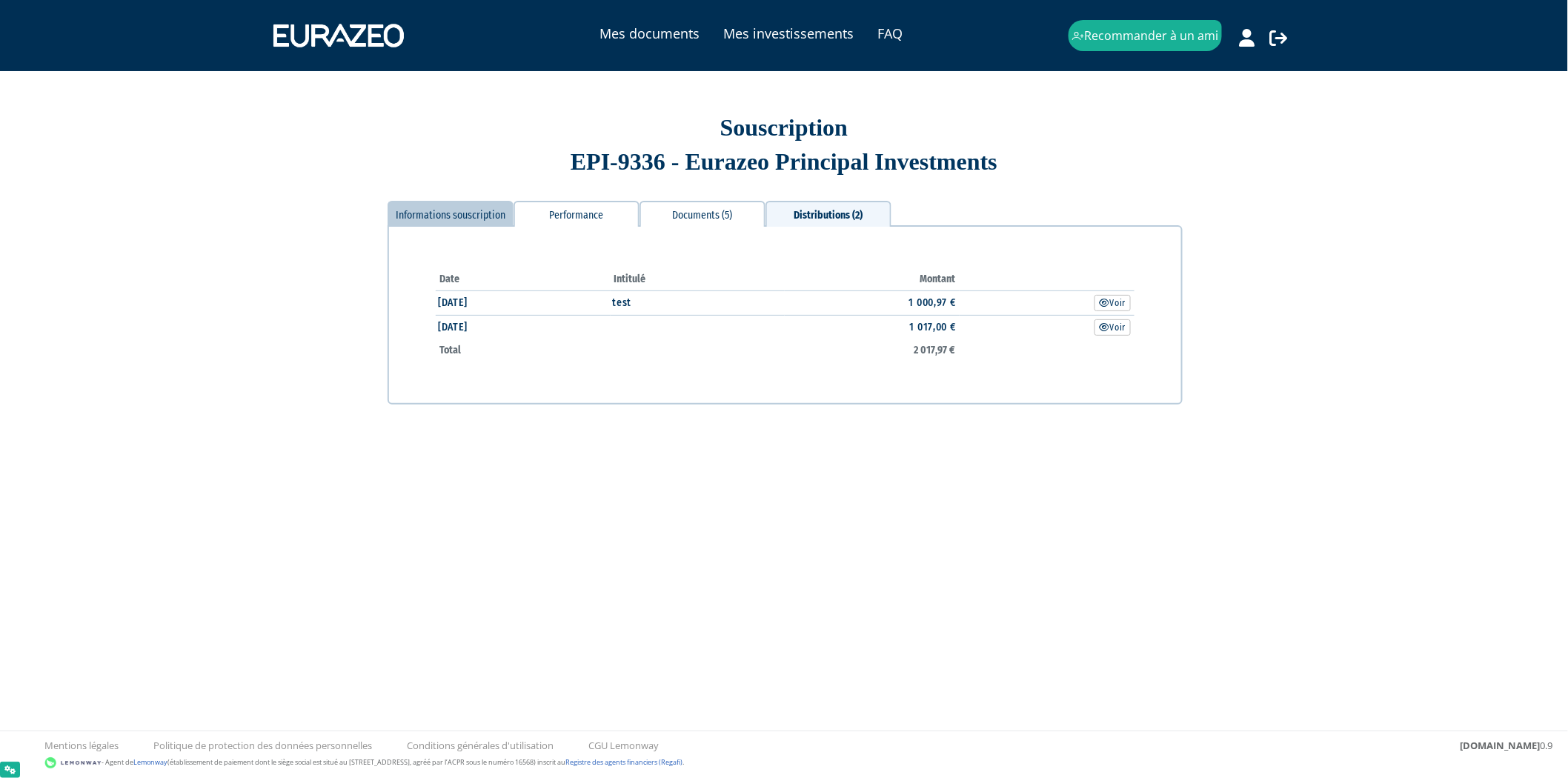
click at [468, 202] on div "Informations souscription" at bounding box center [450, 214] width 126 height 26
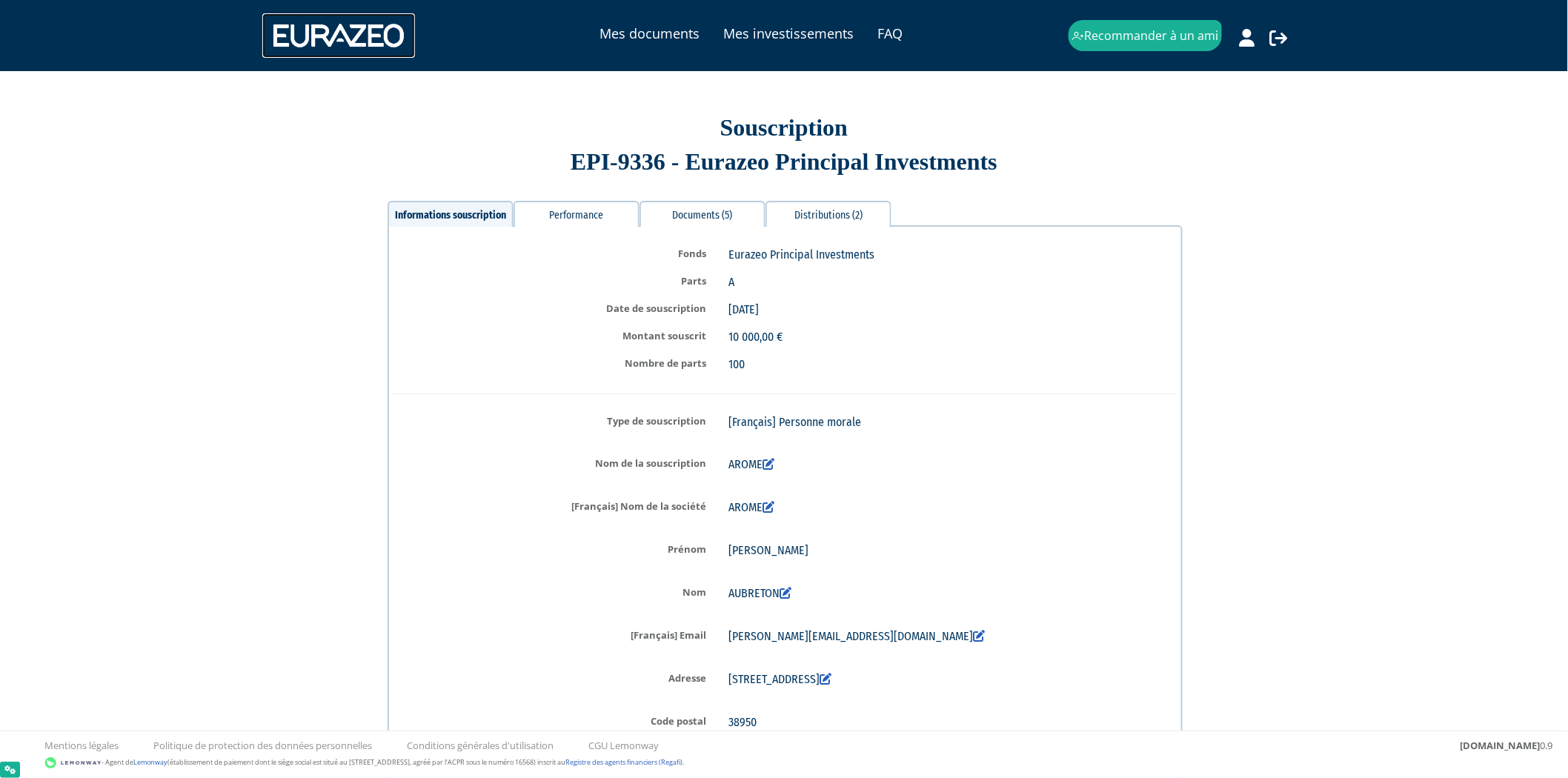
click at [389, 37] on img at bounding box center [338, 35] width 153 height 44
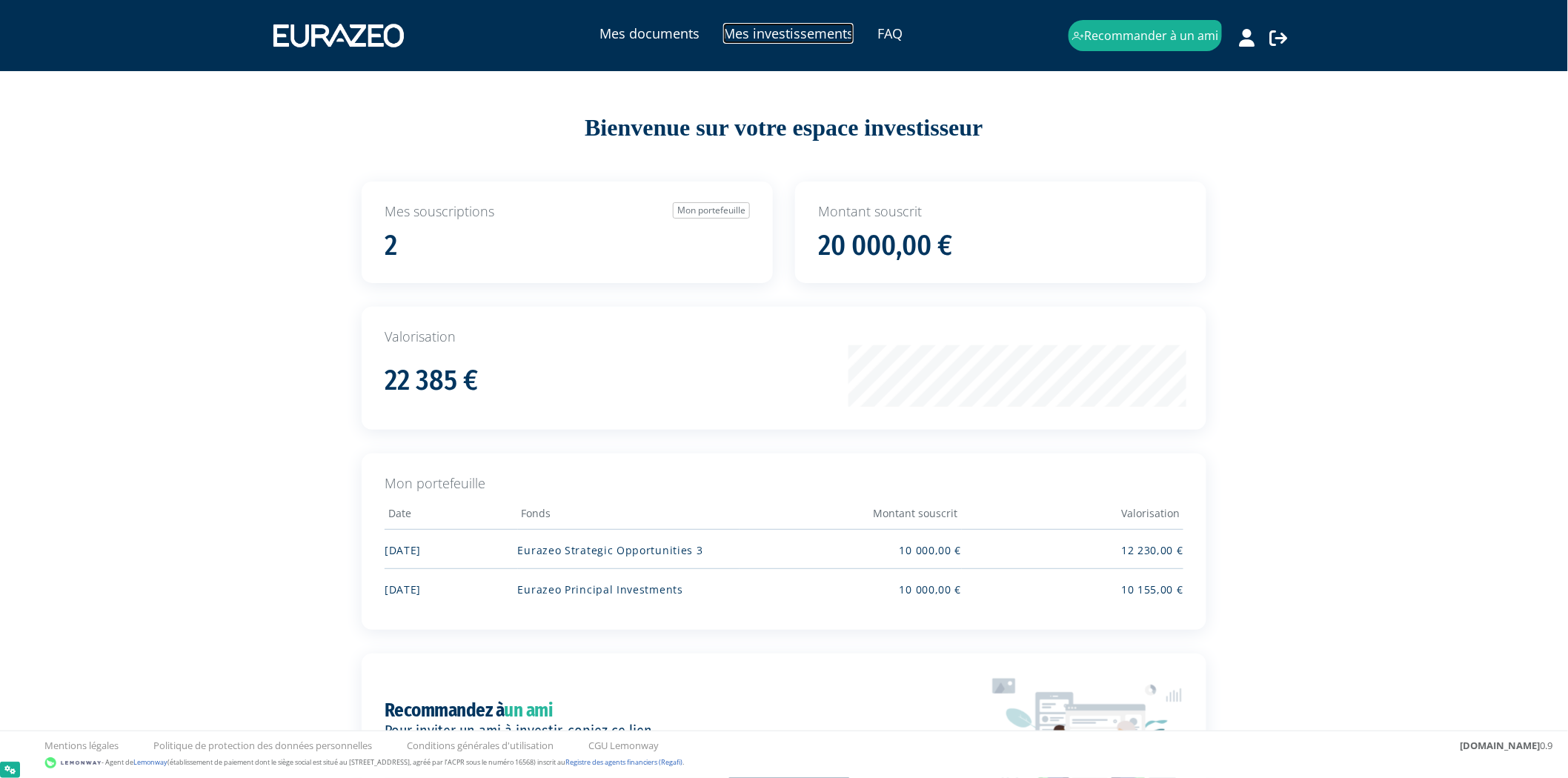
click at [779, 26] on link "Mes investissements" at bounding box center [788, 34] width 130 height 21
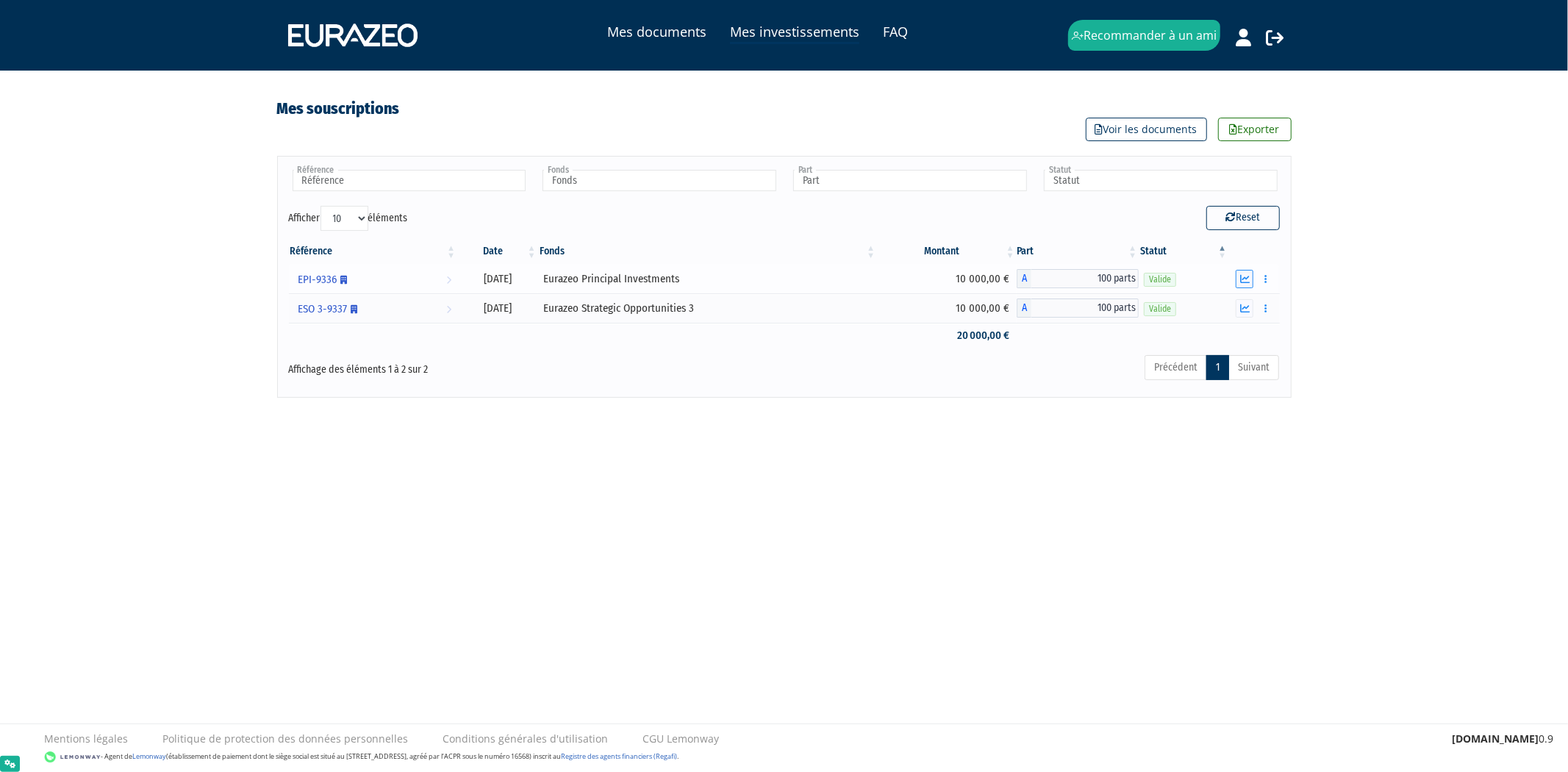
click at [1246, 281] on icon "button" at bounding box center [1245, 279] width 10 height 10
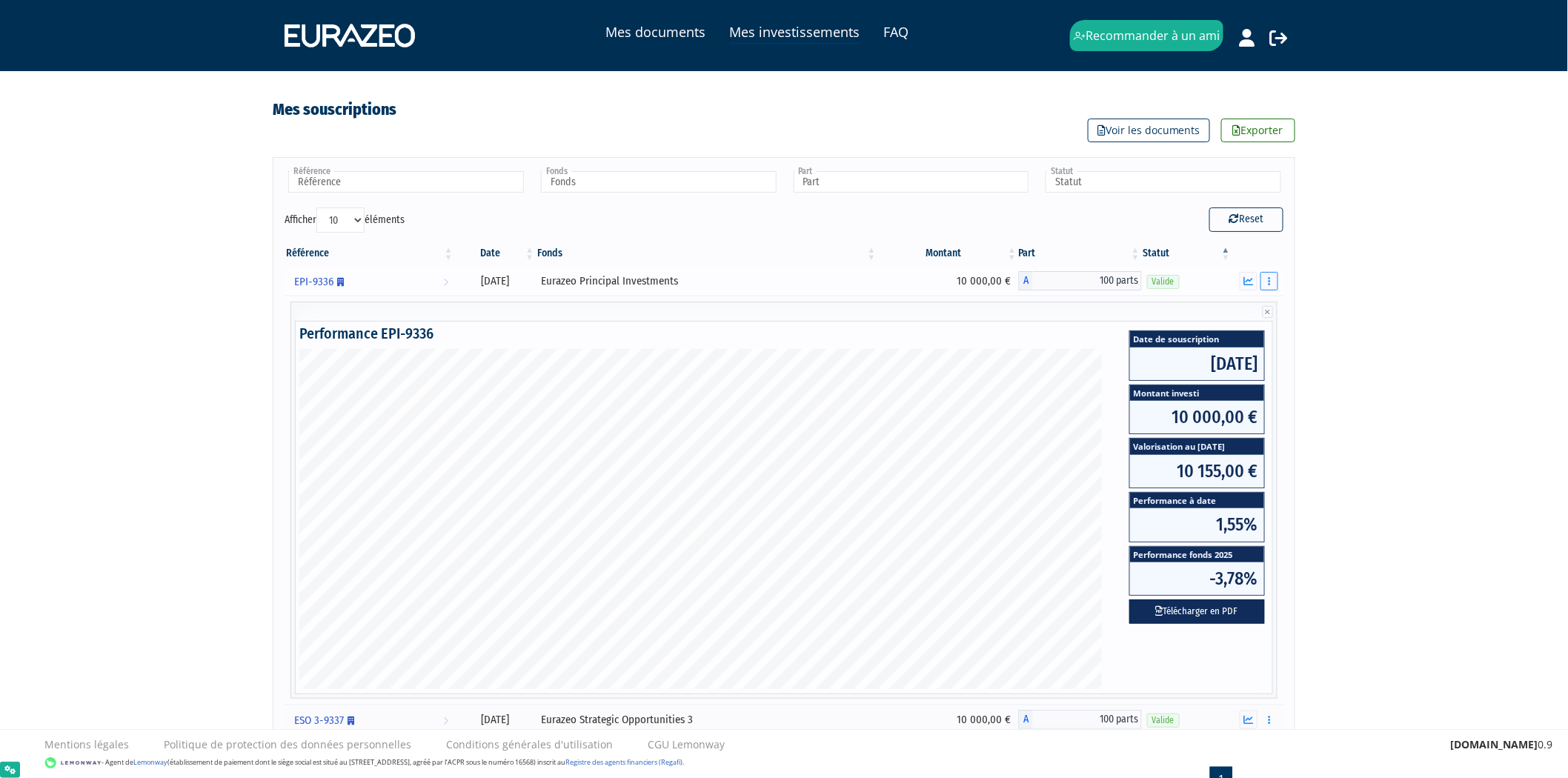
click at [1273, 274] on button "button" at bounding box center [1270, 281] width 18 height 19
click at [1258, 329] on link "Distributions" at bounding box center [1232, 335] width 82 height 24
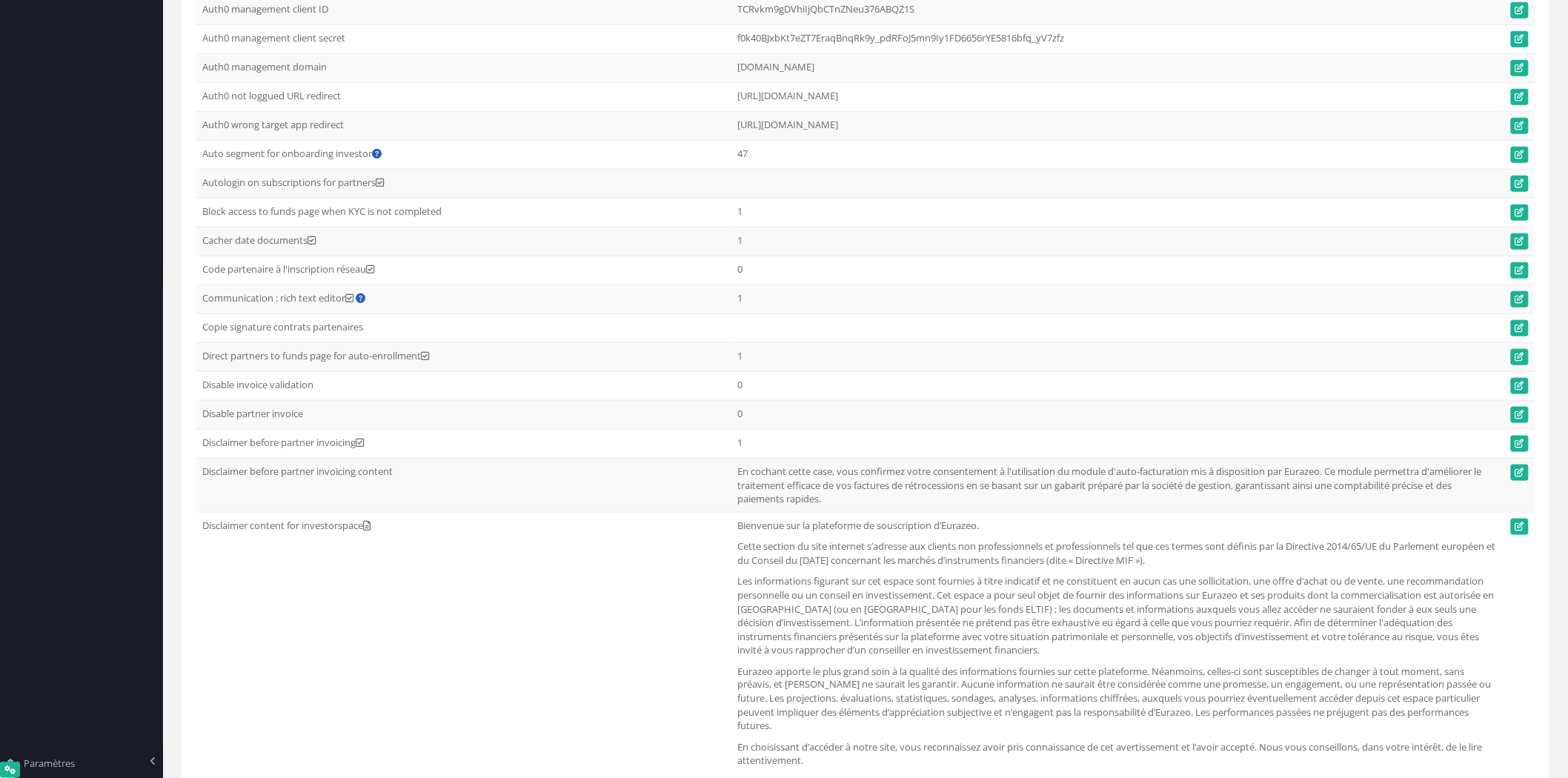
scroll to position [1012, 0]
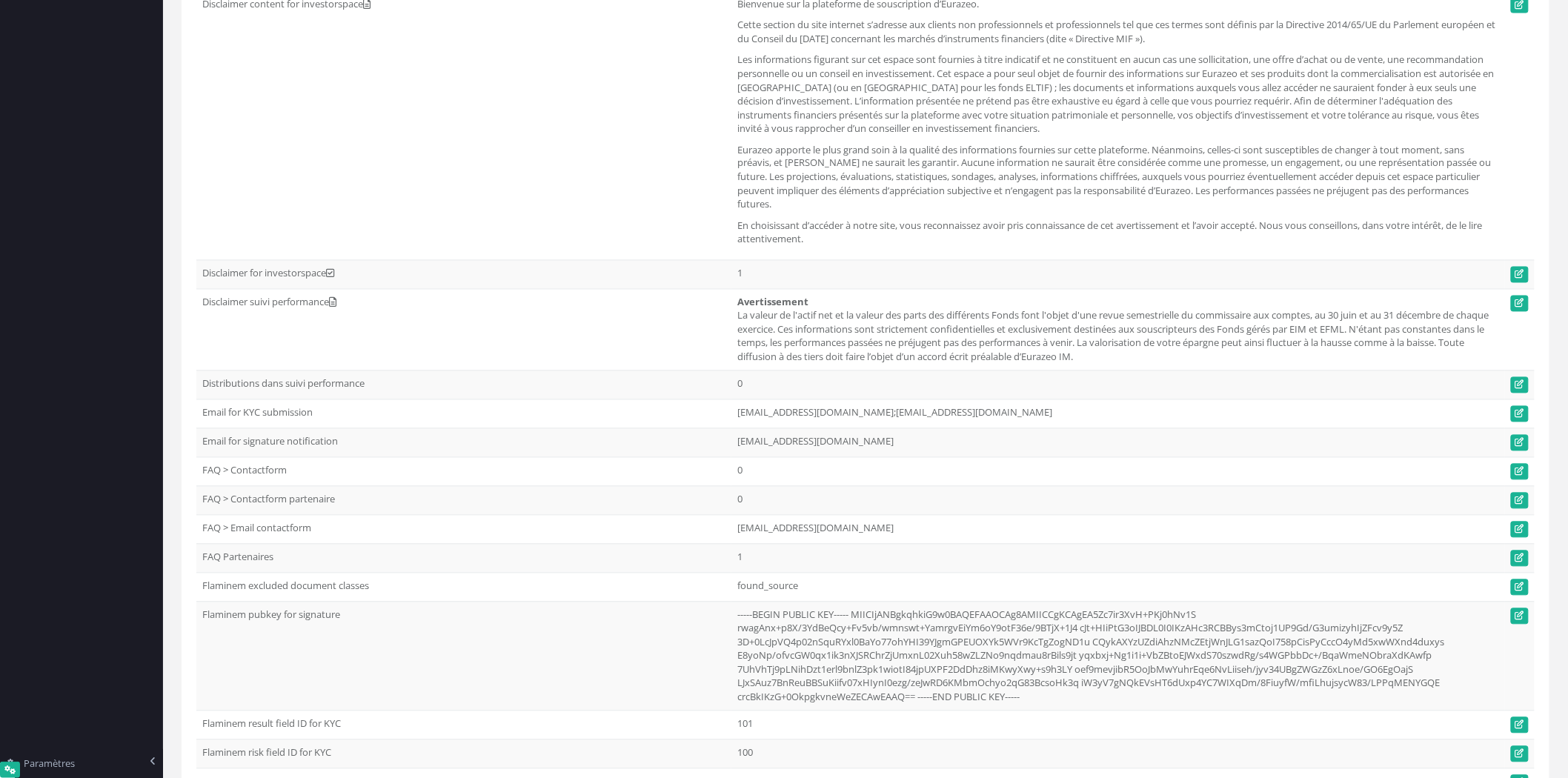
drag, startPoint x: 277, startPoint y: 386, endPoint x: 201, endPoint y: 390, distance: 76.1
click at [201, 390] on td "Distributions dans suivi performance" at bounding box center [464, 385] width 535 height 29
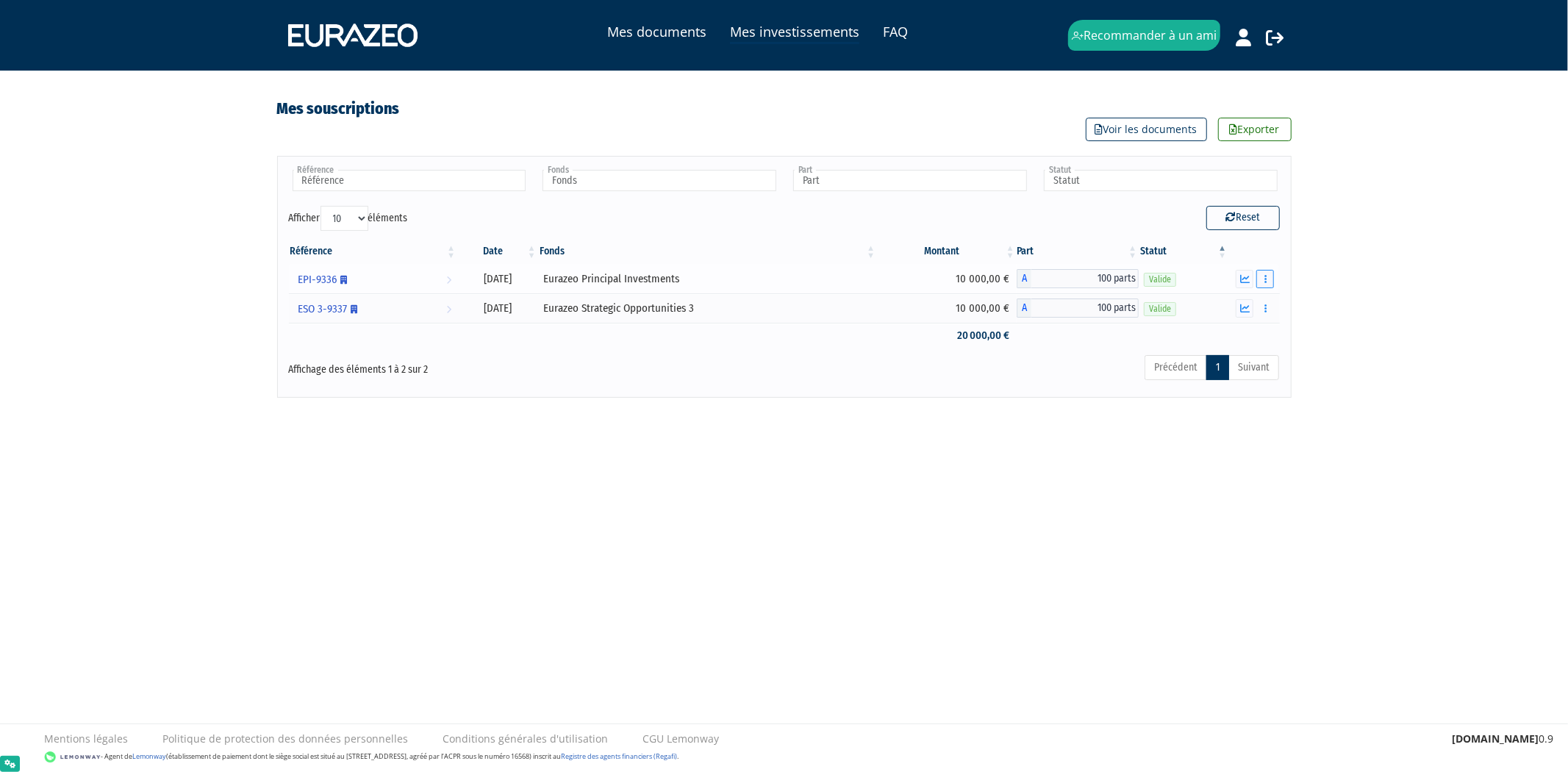
click at [1270, 287] on button "button" at bounding box center [1265, 279] width 18 height 19
drag, startPoint x: 161, startPoint y: 327, endPoint x: 155, endPoint y: 335, distance: 10.0
click at [159, 329] on div "Mes documents Mes investissements FAQ Recommander à un ami Déconnexion" at bounding box center [784, 199] width 1568 height 398
